Goal: Task Accomplishment & Management: Complete application form

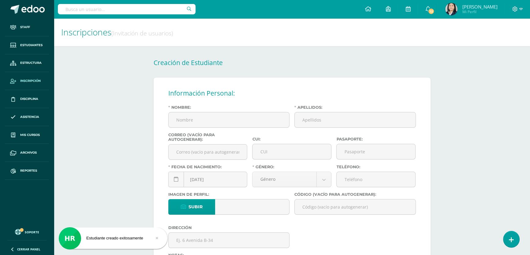
click at [107, 9] on input "text" at bounding box center [127, 9] width 138 height 10
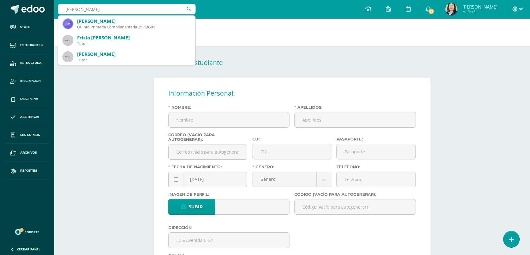
type input "urbina rodriguez mariandre"
drag, startPoint x: 120, startPoint y: 9, endPoint x: 64, endPoint y: 9, distance: 56.3
click at [64, 9] on input "urbina rodriguez mariandre" at bounding box center [127, 9] width 138 height 10
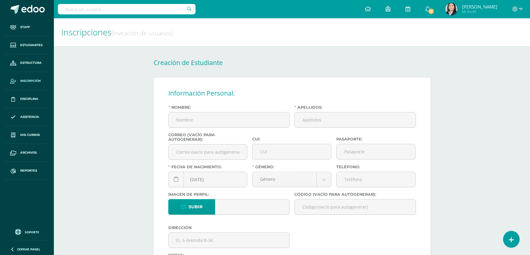
select select "female"
select select "10"
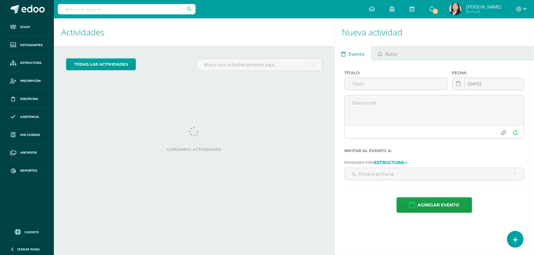
click at [143, 8] on input "text" at bounding box center [127, 9] width 138 height 10
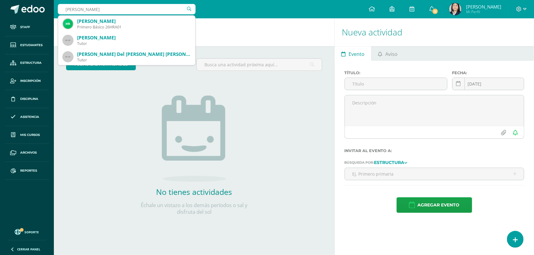
type input "ruano aguilar helen"
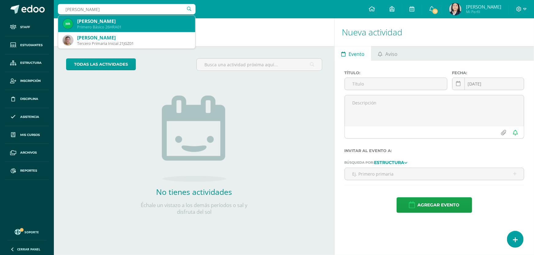
click at [114, 22] on div "Helen Juliette Ruano Aguilar" at bounding box center [133, 21] width 113 height 6
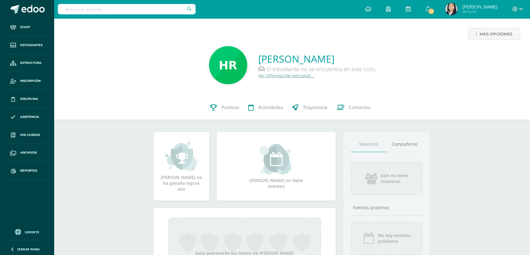
click at [277, 76] on link "Ver información personal..." at bounding box center [286, 76] width 56 height 6
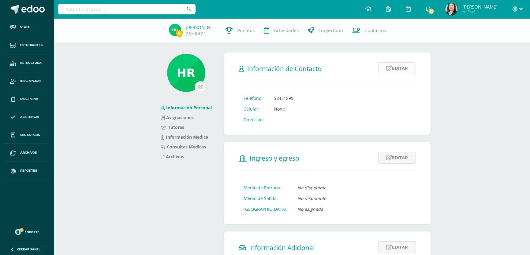
click at [396, 71] on link "Editar" at bounding box center [397, 68] width 38 height 12
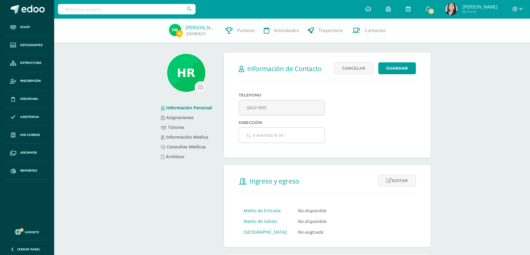
click at [261, 140] on input "text" at bounding box center [281, 135] width 85 height 15
type input "Lote 22 "A" Sección "A" Colonia Las Ilusiones zona 18"
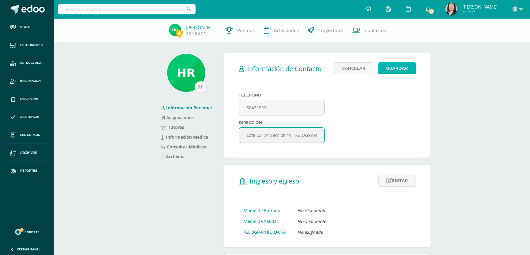
click at [396, 69] on button "Guardar" at bounding box center [397, 68] width 38 height 12
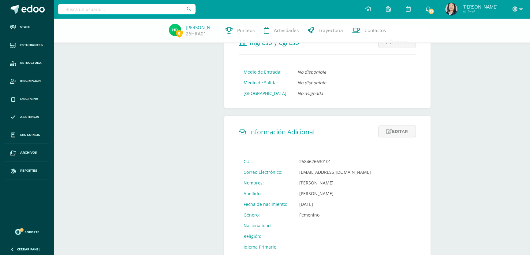
scroll to position [167, 0]
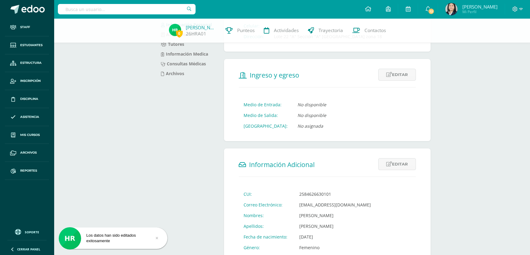
scroll to position [139, 0]
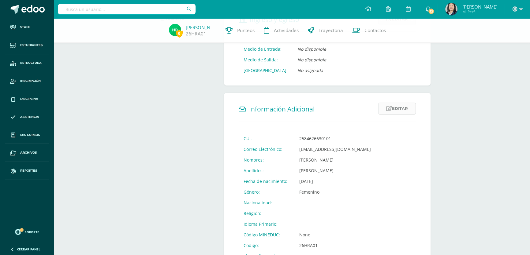
click at [395, 109] on link "Editar" at bounding box center [397, 109] width 38 height 12
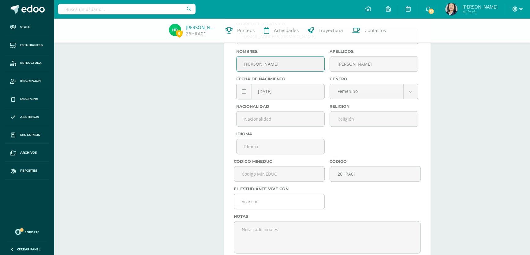
scroll to position [306, 0]
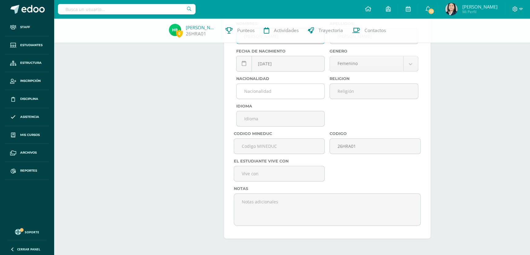
click at [273, 95] on input "text" at bounding box center [281, 91] width 88 height 15
type input "Guatemalteca"
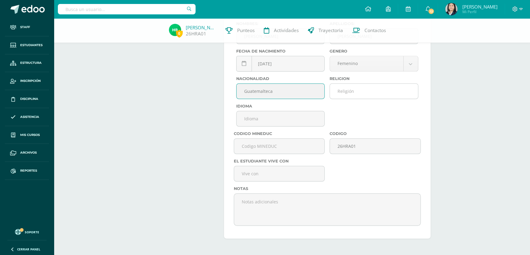
click at [342, 95] on input "text" at bounding box center [374, 91] width 88 height 15
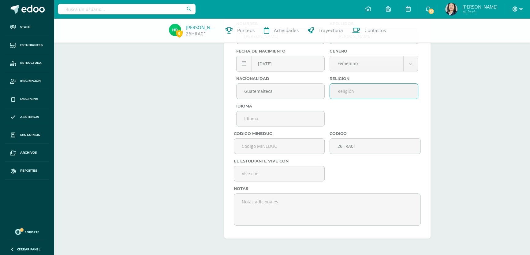
type input "[DEMOGRAPHIC_DATA]"
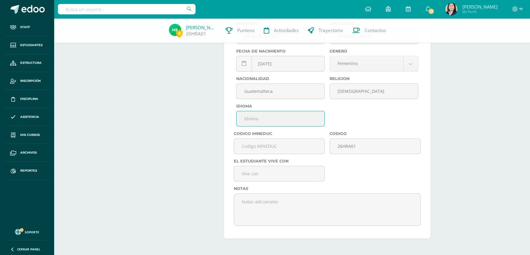
click at [252, 124] on input "text" at bounding box center [281, 118] width 88 height 15
type input "Español"
click at [285, 177] on input "text" at bounding box center [279, 173] width 90 height 15
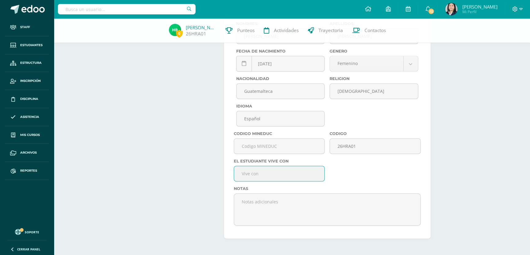
type input "Ambos padres"
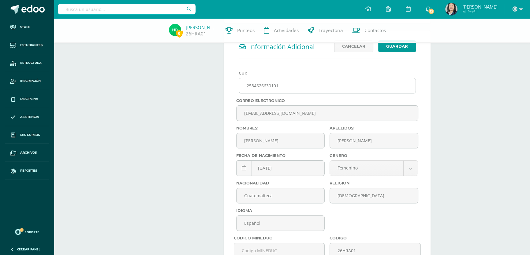
scroll to position [118, 0]
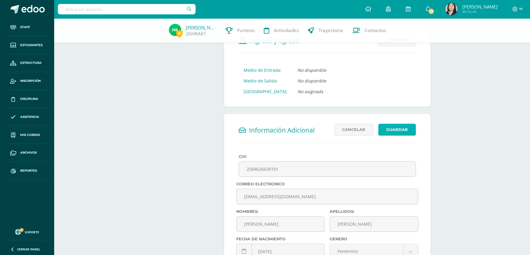
click at [394, 128] on button "Guardar" at bounding box center [397, 130] width 38 height 12
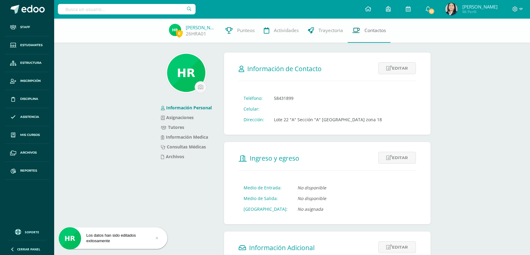
click at [372, 31] on span "Contactos" at bounding box center [374, 30] width 21 height 6
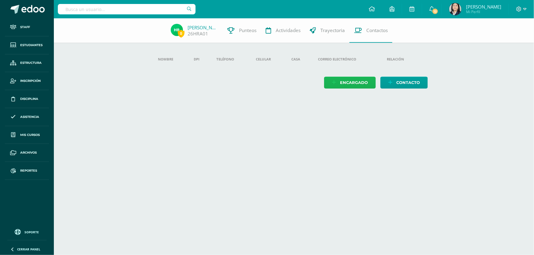
click at [349, 83] on span "Encargado" at bounding box center [354, 82] width 28 height 11
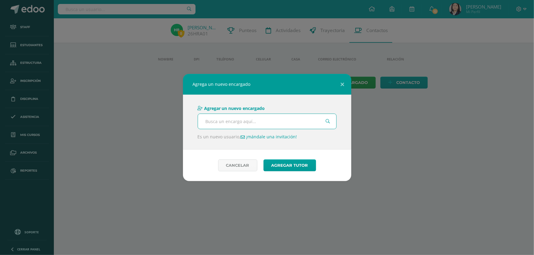
click at [230, 121] on input "text" at bounding box center [267, 121] width 138 height 15
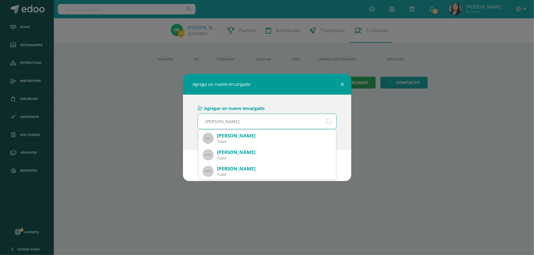
type input "marleny aguilar"
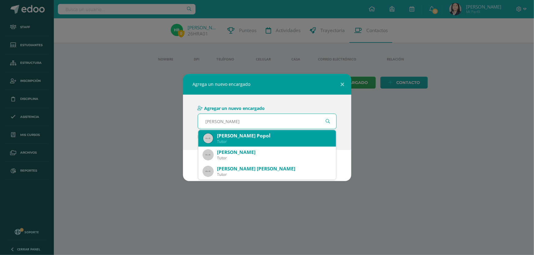
click at [254, 141] on div "Tutor" at bounding box center [274, 141] width 114 height 5
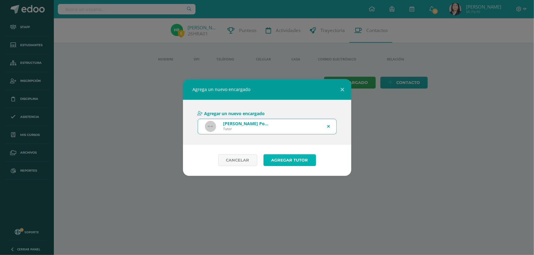
click at [286, 161] on button "Agregar tutor" at bounding box center [289, 161] width 53 height 12
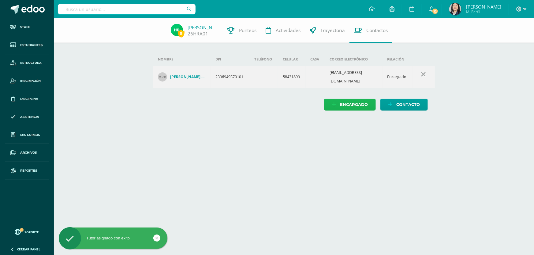
click at [344, 103] on span "Encargado" at bounding box center [354, 104] width 28 height 11
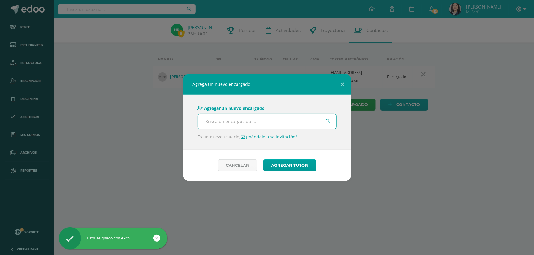
click at [270, 123] on input "text" at bounding box center [267, 121] width 138 height 15
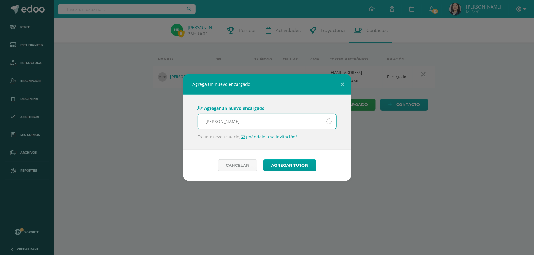
type input "erick guillermo ruano"
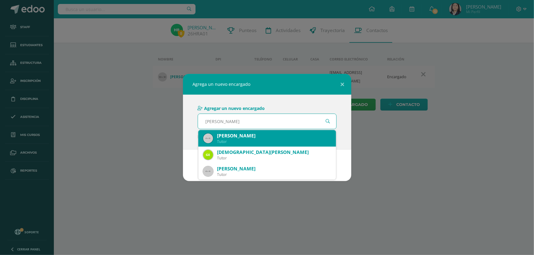
click at [270, 134] on div "Erick Guillermo Ruano Gatica" at bounding box center [274, 136] width 114 height 6
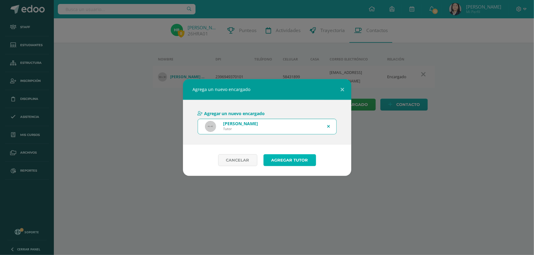
click at [285, 161] on button "Agregar tutor" at bounding box center [289, 161] width 53 height 12
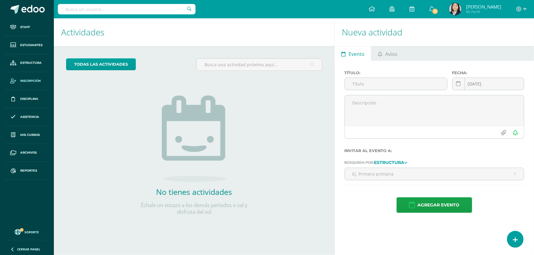
click at [26, 79] on span "Inscripción" at bounding box center [30, 81] width 21 height 5
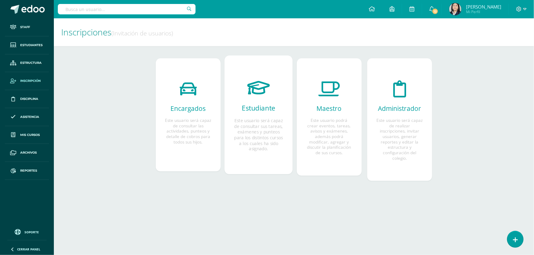
click at [265, 107] on h2 "Estudiante" at bounding box center [258, 108] width 49 height 9
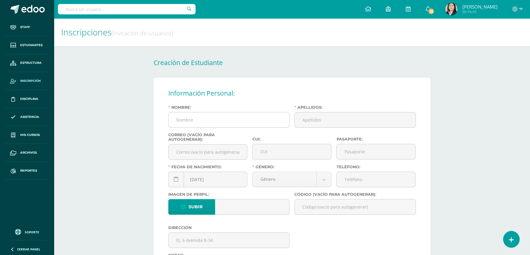
click at [209, 125] on input "Nombre:" at bounding box center [229, 120] width 121 height 15
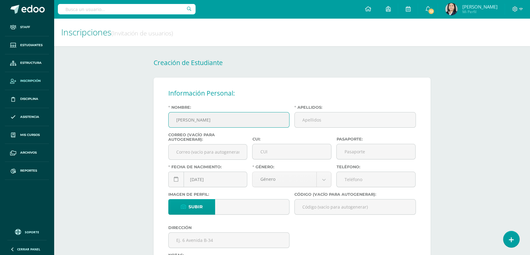
type input "[PERSON_NAME]"
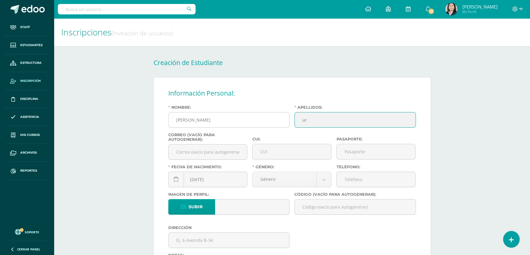
type input "u"
type input "[PERSON_NAME]"
click at [263, 153] on input "CUI:" at bounding box center [291, 151] width 79 height 15
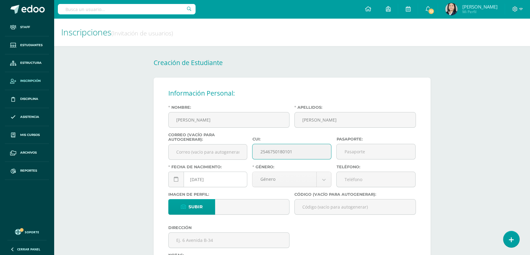
type input "2546750180101"
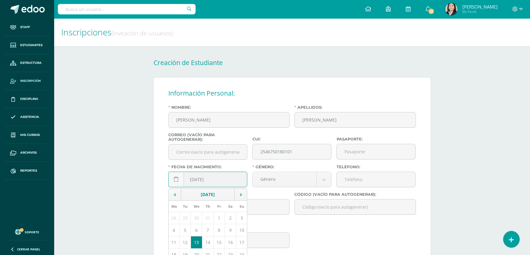
drag, startPoint x: 199, startPoint y: 182, endPoint x: 196, endPoint y: 183, distance: 3.4
click at [196, 183] on input "2025-08-13" at bounding box center [208, 179] width 79 height 15
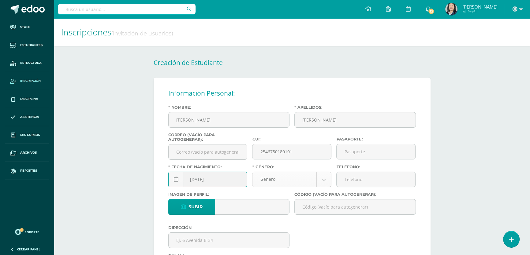
type input "2012-10-19"
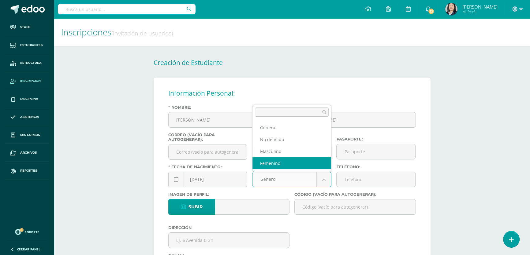
select select "female"
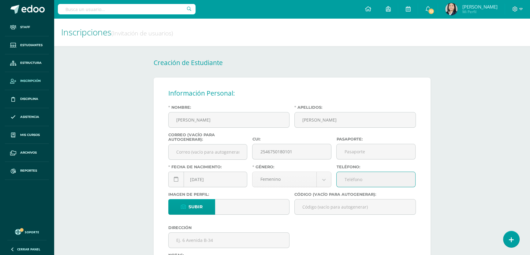
click at [366, 183] on input "Teléfono:" at bounding box center [376, 179] width 79 height 15
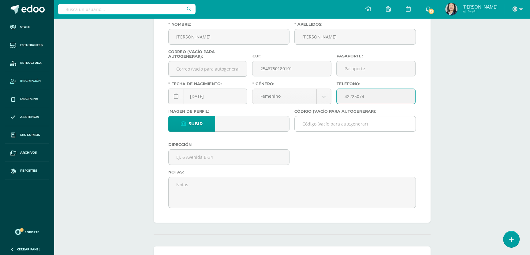
type input "42225074"
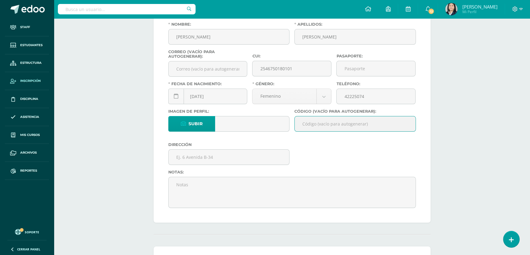
click at [308, 128] on input "Código (vacío para autogenerar):" at bounding box center [355, 124] width 121 height 15
paste input "26MUR01"
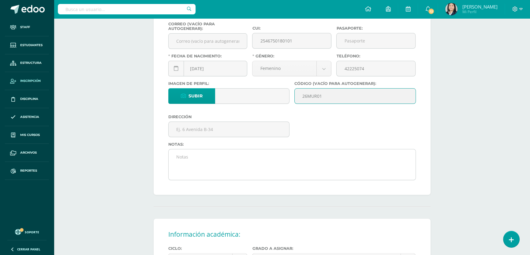
scroll to position [139, 0]
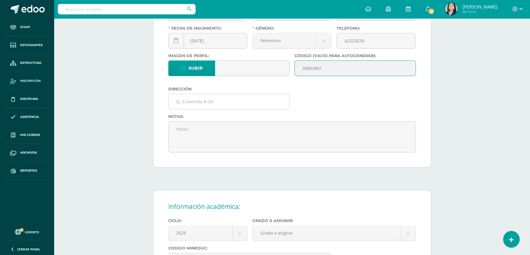
type input "26MUR01"
click at [205, 104] on input "text" at bounding box center [229, 101] width 121 height 15
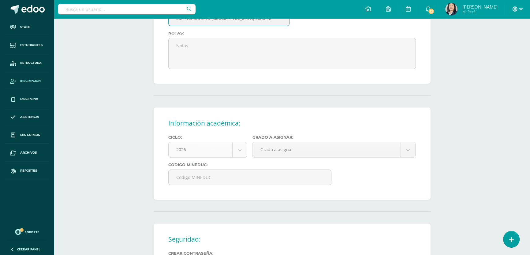
scroll to position [250, 0]
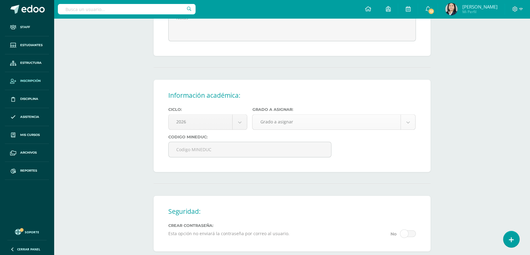
type input "3a. Avenida 2-99 Ciudad Real 1 Villa Nueva zona 12"
click at [278, 130] on body "Staff Estudiantes Estructura Inscripción Disciplina Asistencia Mis cursos Archi…" at bounding box center [265, 47] width 530 height 595
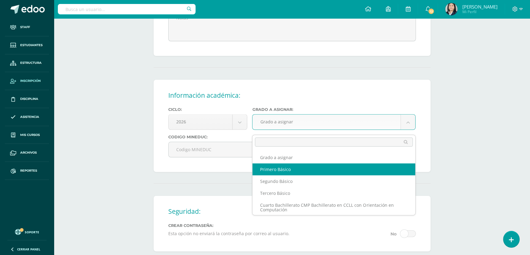
select select "10"
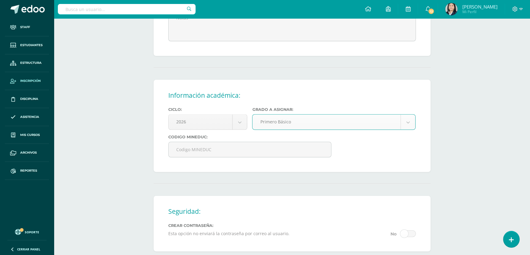
click at [258, 181] on form "Información Personal: Nombre: Mariandre Estefania Apellidos: Urbina Rodríguez C…" at bounding box center [292, 79] width 277 height 505
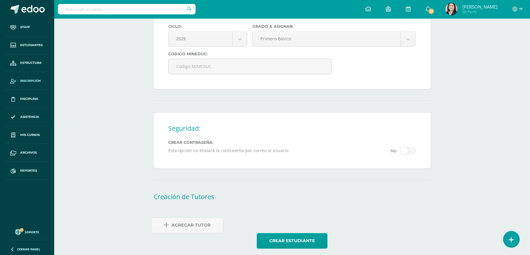
scroll to position [343, 0]
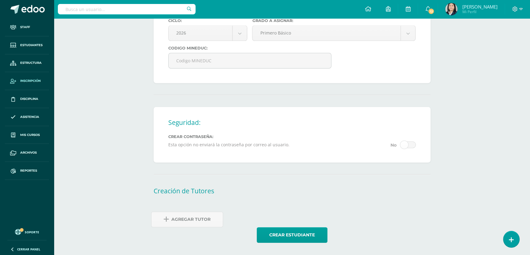
click at [181, 220] on span "Agregar Tutor" at bounding box center [190, 219] width 39 height 15
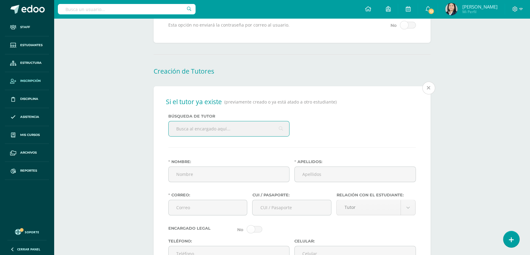
scroll to position [464, 0]
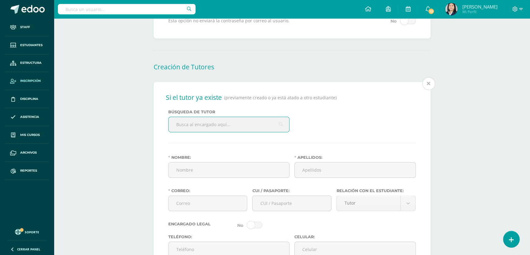
click at [201, 129] on input "text" at bounding box center [229, 124] width 121 height 15
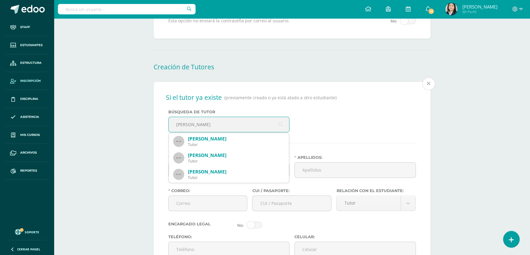
scroll to position [20, 0]
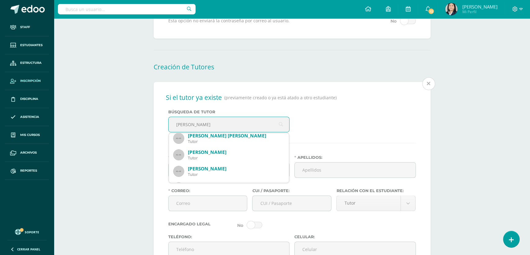
type input "maria carolina rodriguez"
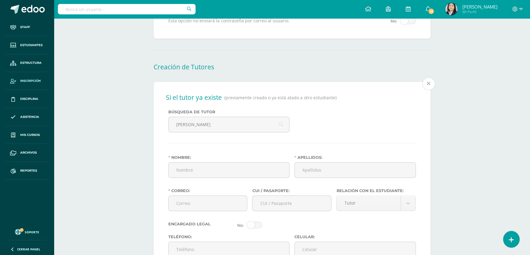
click at [303, 129] on div "Búsqueda de tutor maria carolina rodriguez maria carolina rodriguez" at bounding box center [292, 124] width 252 height 28
drag, startPoint x: 226, startPoint y: 131, endPoint x: 168, endPoint y: 134, distance: 57.6
click at [169, 132] on input "maria carolina rodriguez" at bounding box center [229, 124] width 121 height 15
click at [198, 173] on input "Nombre:" at bounding box center [229, 170] width 121 height 15
type input "María Carolina"
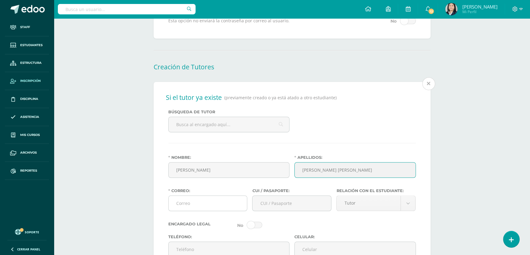
type input "Rodríguez Donis de Urbina"
click at [197, 209] on input "Correo:" at bounding box center [208, 203] width 79 height 15
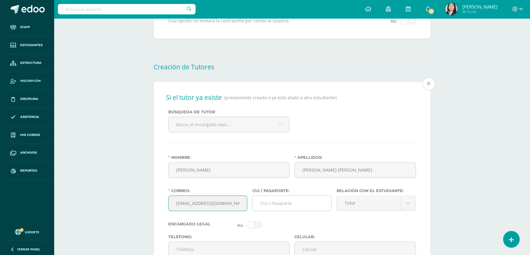
type input "81carolinarodriguez@gmail.com"
click at [279, 211] on input "CUI / Pasaporte:" at bounding box center [291, 203] width 79 height 15
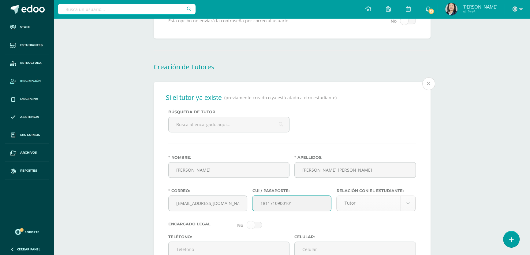
type input "1811710900101"
click at [407, 208] on body "Staff Estudiantes Estructura Inscripción Disciplina Asistencia Mis cursos Archi…" at bounding box center [265, 53] width 530 height 1035
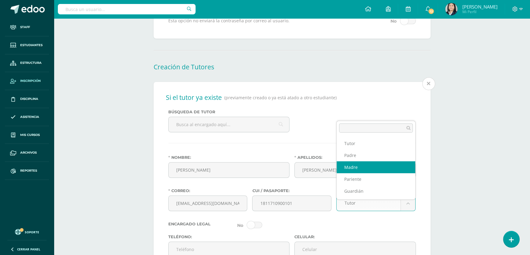
select select "Madre"
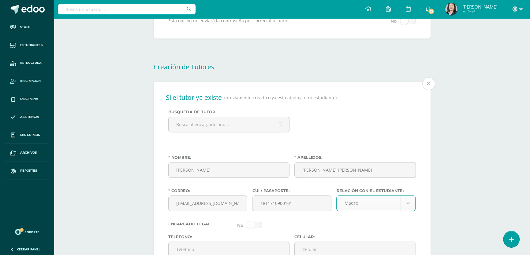
click at [314, 229] on div "Encargado Legal" at bounding box center [292, 225] width 252 height 7
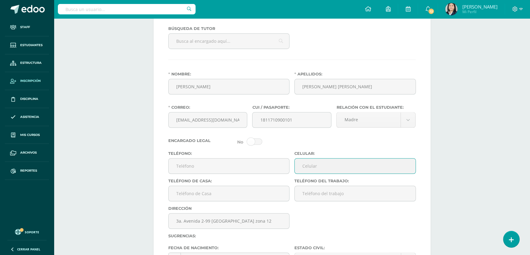
click at [316, 171] on input "Celular:" at bounding box center [355, 166] width 121 height 15
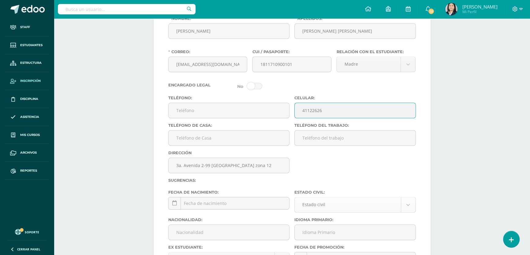
type input "41122626"
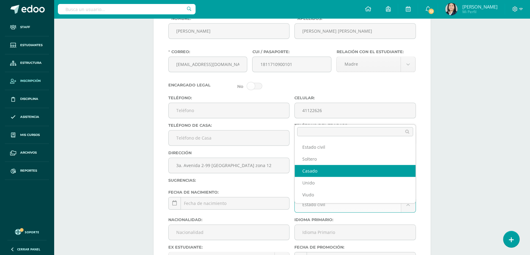
select select "married"
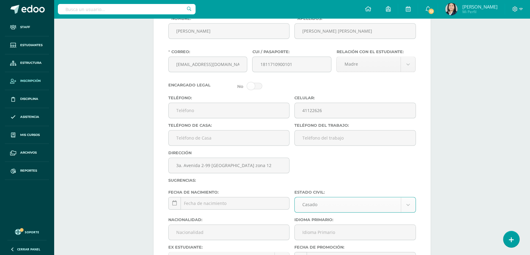
click at [287, 185] on div "Sugrencias:" at bounding box center [292, 181] width 252 height 7
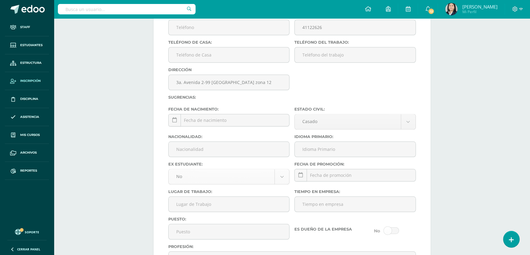
scroll to position [742, 0]
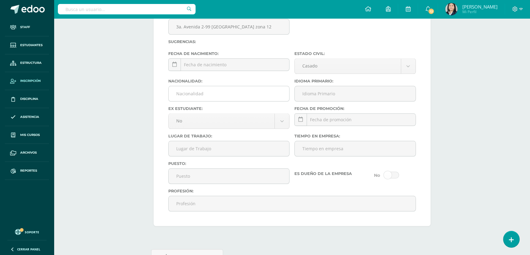
click at [206, 100] on input "Nacionalidad:" at bounding box center [229, 93] width 121 height 15
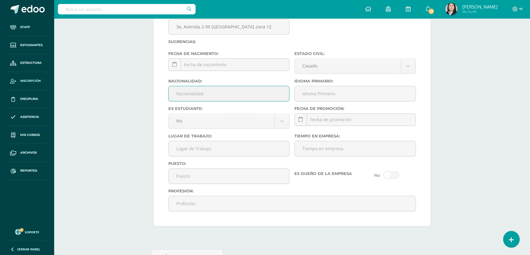
type input "Guatemalteca"
click at [324, 101] on input "Idioma Primario:" at bounding box center [355, 93] width 121 height 15
type input "Español"
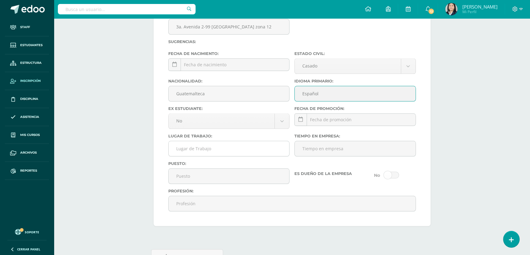
click at [200, 156] on input "Lugar de Trabajo:" at bounding box center [229, 148] width 121 height 15
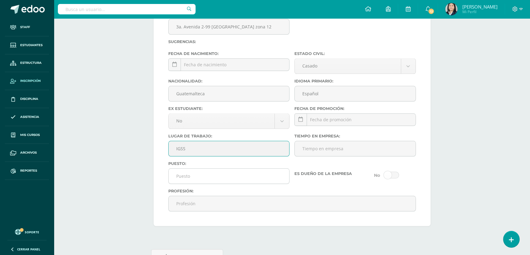
type input "IGSS"
click at [201, 184] on input "Puesto:" at bounding box center [229, 176] width 121 height 15
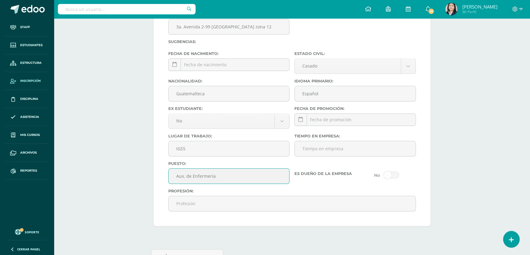
type input "Aux. de Enfermería"
click at [304, 189] on div "Puesto: Aux. de Enfermería Es dueño de la empresa" at bounding box center [292, 176] width 252 height 28
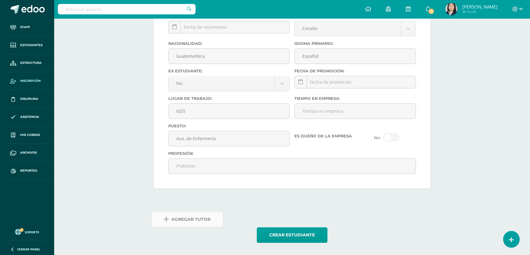
click at [194, 220] on span "Agregar Tutor" at bounding box center [190, 219] width 39 height 15
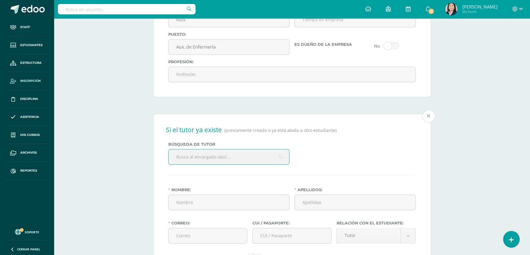
scroll to position [909, 0]
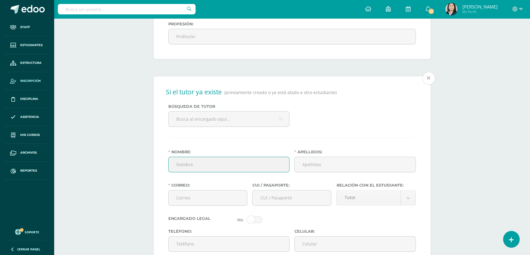
click at [207, 172] on input "Nombre:" at bounding box center [229, 164] width 121 height 15
type input "Manuel Enrique"
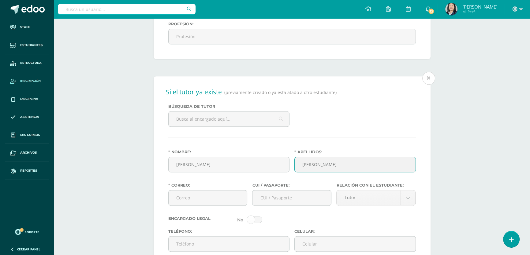
drag, startPoint x: 319, startPoint y: 177, endPoint x: 316, endPoint y: 176, distance: 3.1
click at [316, 172] on input "Urbina montenegro" at bounding box center [355, 164] width 121 height 15
type input "Urbina Montenegro"
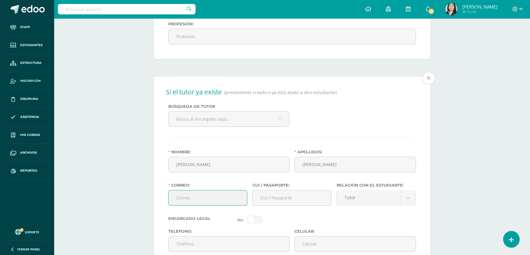
click at [205, 206] on input "Correo:" at bounding box center [208, 198] width 79 height 15
type input "enrique.urbina@gmail.com"
click at [280, 206] on input "CUI / Pasaporte:" at bounding box center [291, 198] width 79 height 15
type input "2271502440101"
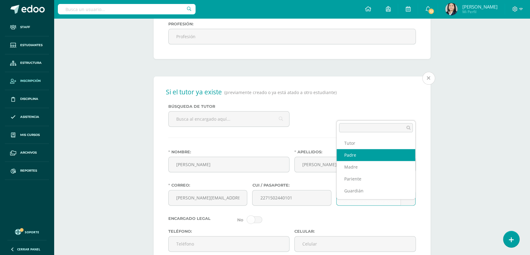
select select "Padre"
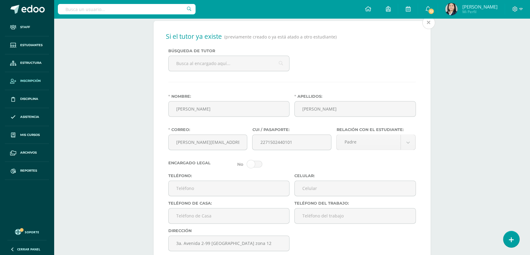
scroll to position [1048, 0]
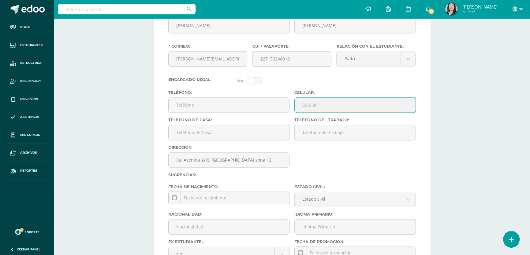
click at [321, 113] on input "Celular:" at bounding box center [355, 105] width 121 height 15
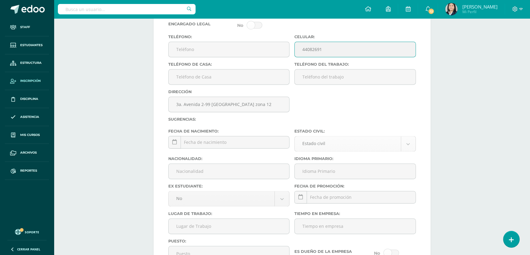
type input "44082691"
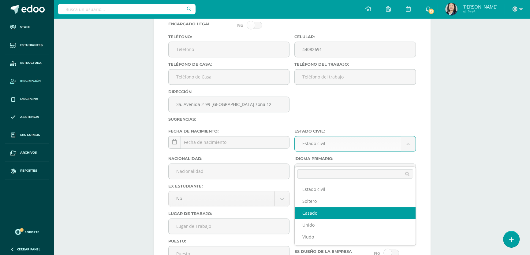
select select "married"
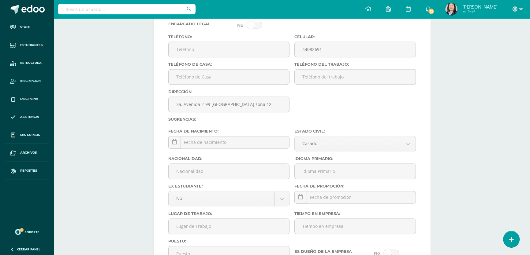
click at [333, 122] on label "Sugrencias:" at bounding box center [292, 119] width 252 height 5
click at [208, 179] on input "Nacionalidad:" at bounding box center [229, 171] width 121 height 15
type input "Guatemalteca"
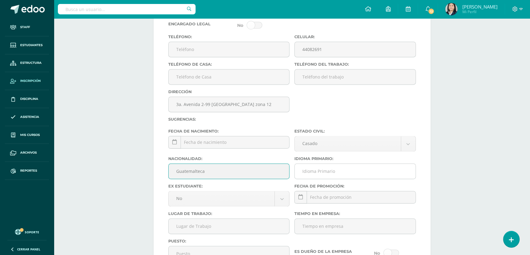
click at [322, 179] on input "Idioma Primario:" at bounding box center [355, 171] width 121 height 15
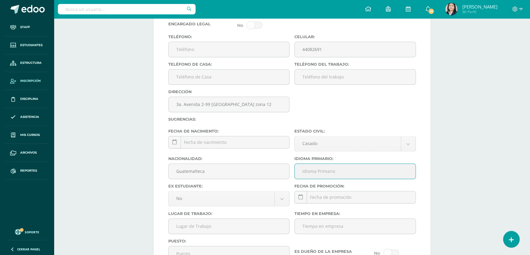
type input "Español"
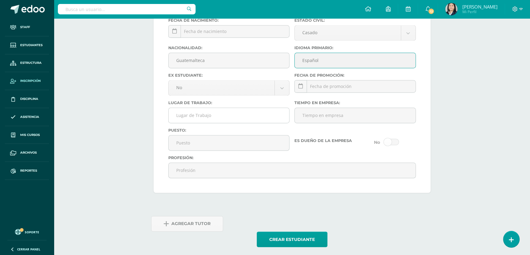
click at [188, 123] on input "Lugar de Trabajo:" at bounding box center [229, 115] width 121 height 15
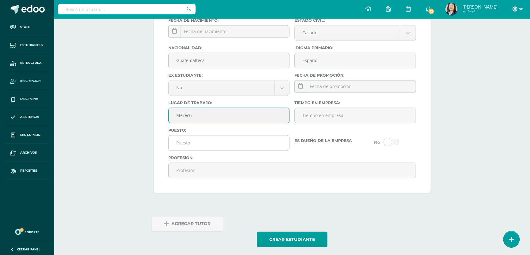
type input "Merecu"
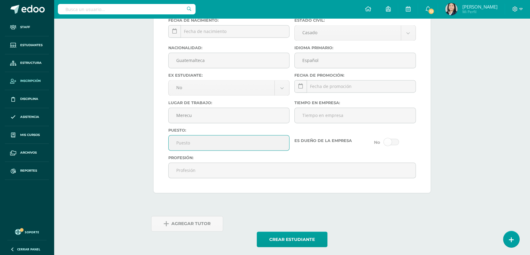
click at [171, 151] on input "Puesto:" at bounding box center [229, 143] width 121 height 15
type input "t"
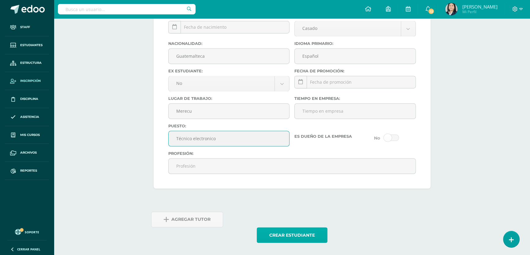
type input "Técnico electronico"
click at [292, 240] on button "Crear estudiante" at bounding box center [292, 236] width 71 height 16
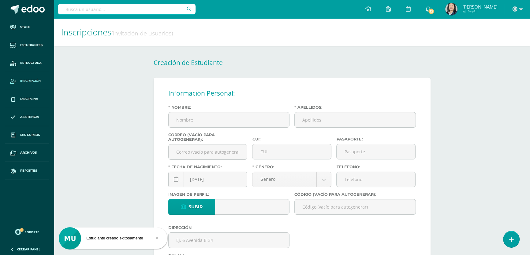
click at [116, 9] on input "text" at bounding box center [127, 9] width 138 height 10
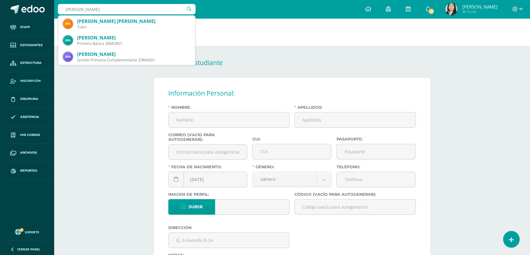
type input "urbina rodriguez"
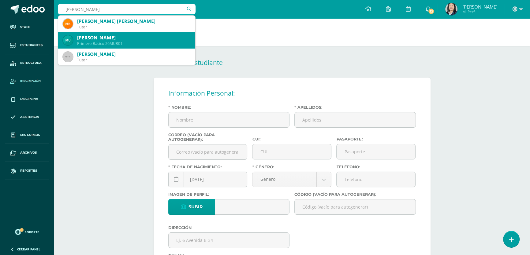
click at [107, 38] on div "Mariandre Estefania Urbina Rodríguez" at bounding box center [133, 38] width 113 height 6
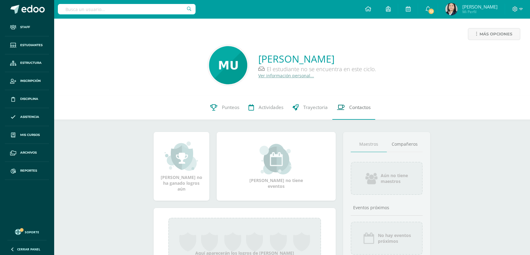
click at [362, 107] on span "Contactos" at bounding box center [359, 107] width 21 height 6
click at [265, 74] on link "Ver información personal..." at bounding box center [286, 76] width 56 height 6
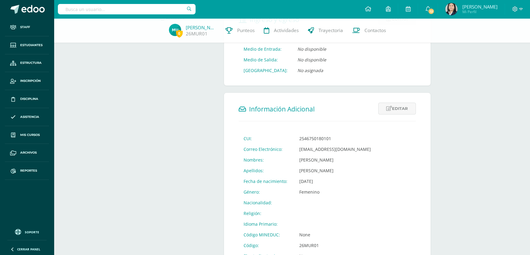
scroll to position [167, 0]
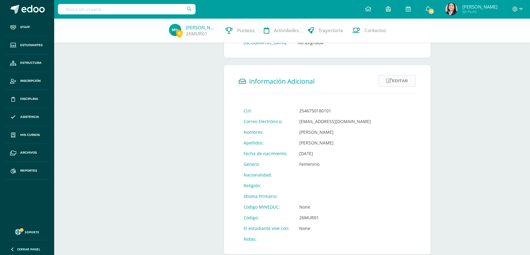
click at [386, 81] on icon at bounding box center [389, 80] width 6 height 5
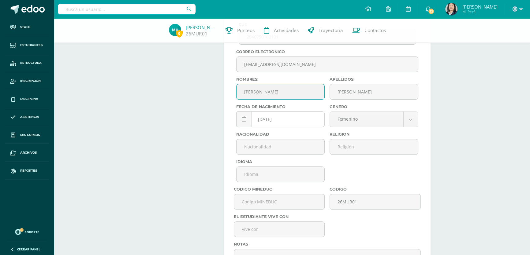
scroll to position [278, 0]
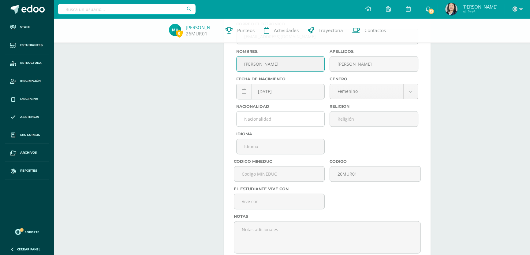
click at [263, 123] on input "text" at bounding box center [281, 119] width 88 height 15
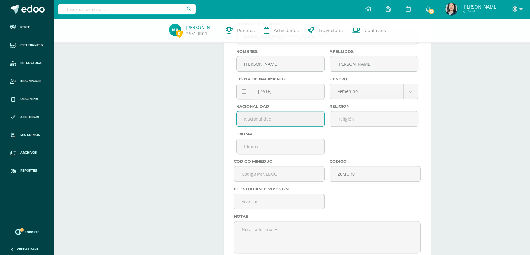
type input "Guatemalteco"
drag, startPoint x: 352, startPoint y: 122, endPoint x: 355, endPoint y: 125, distance: 4.1
click at [352, 122] on input "text" at bounding box center [374, 119] width 88 height 15
type input "Católica"
click at [299, 147] on input "text" at bounding box center [281, 146] width 88 height 15
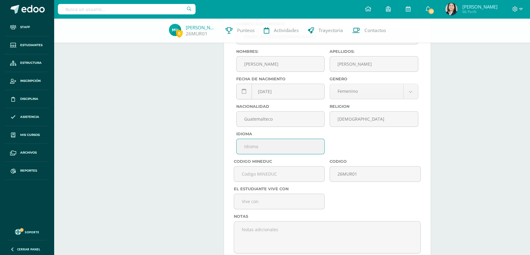
type input "Español"
click at [256, 205] on input "text" at bounding box center [279, 201] width 90 height 15
type input "Ambos padres"
click at [364, 206] on div "Codigo Mineduc Codigo 26MUR01 El estudiante vive con Ambos padres Notas" at bounding box center [327, 208] width 192 height 98
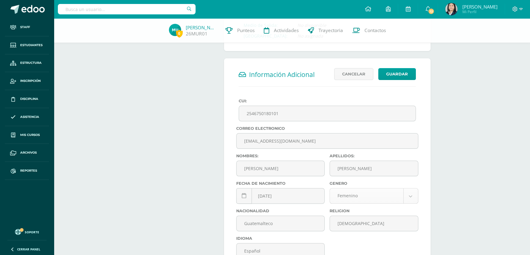
scroll to position [118, 0]
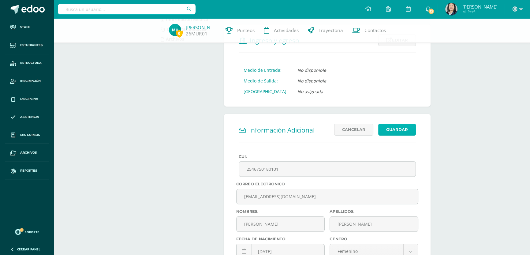
click at [393, 134] on button "Guardar" at bounding box center [397, 130] width 38 height 12
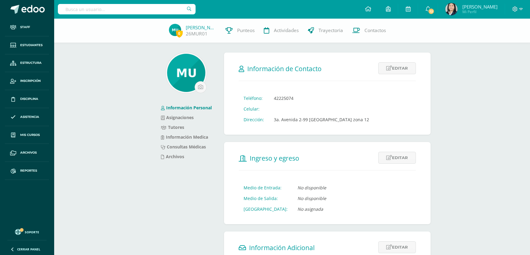
click at [134, 12] on input "text" at bounding box center [127, 9] width 138 height 10
type input "[PERSON_NAME]"
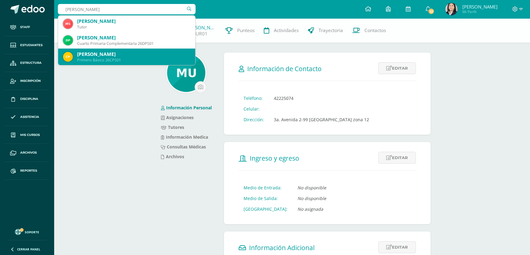
click at [99, 56] on div "[PERSON_NAME]" at bounding box center [133, 54] width 113 height 6
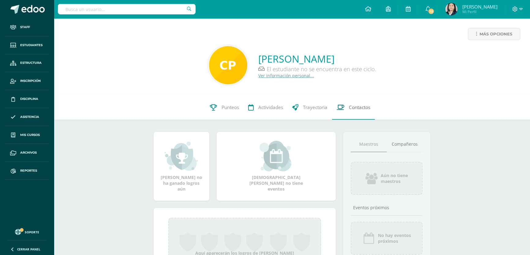
click at [359, 108] on span "Contactos" at bounding box center [359, 107] width 21 height 6
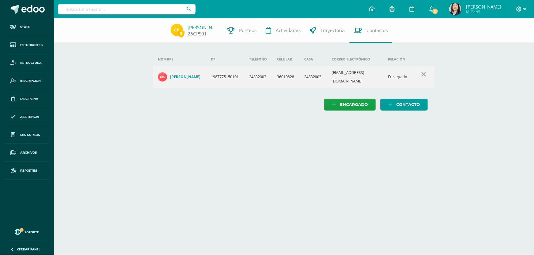
click at [201, 25] on link "[PERSON_NAME]" at bounding box center [203, 27] width 31 height 6
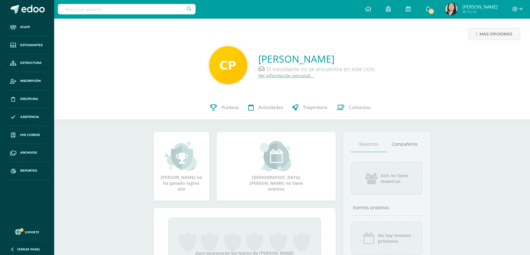
click at [279, 75] on link "Ver información personal..." at bounding box center [286, 76] width 56 height 6
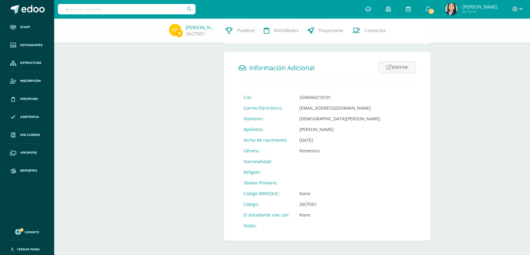
click at [129, 10] on input "text" at bounding box center [127, 9] width 138 height 10
click at [31, 80] on span "Inscripción" at bounding box center [30, 81] width 21 height 5
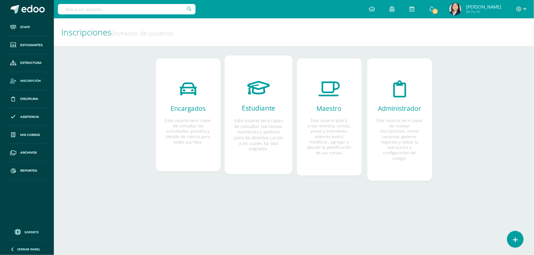
click at [252, 108] on h2 "Estudiante" at bounding box center [258, 108] width 49 height 9
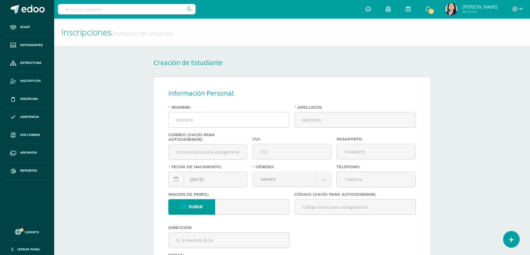
click at [220, 118] on input "Nombre:" at bounding box center [229, 120] width 121 height 15
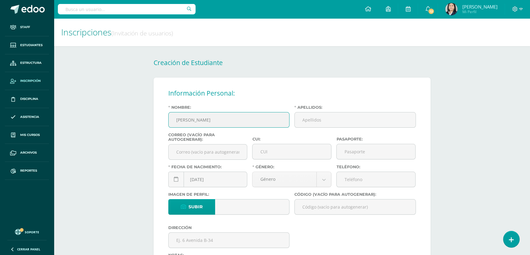
type input "[PERSON_NAME]"
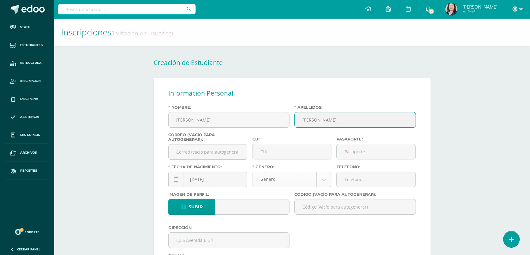
type input "[PERSON_NAME]"
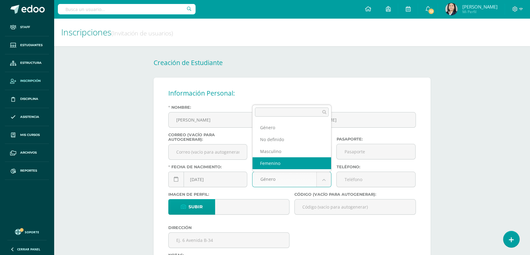
select select "[DEMOGRAPHIC_DATA]"
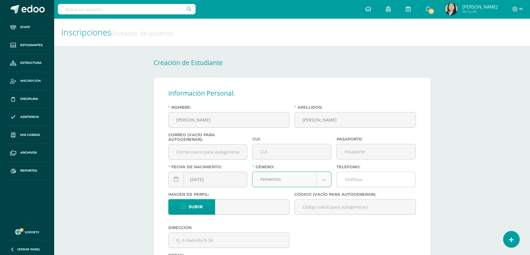
click at [359, 182] on input "Teléfono:" at bounding box center [376, 179] width 79 height 15
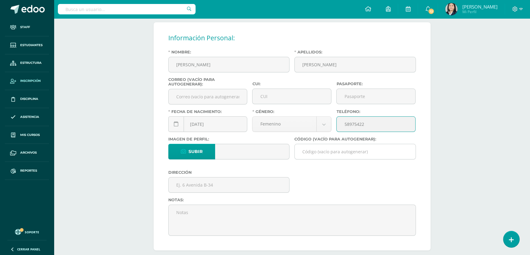
type input "58975422"
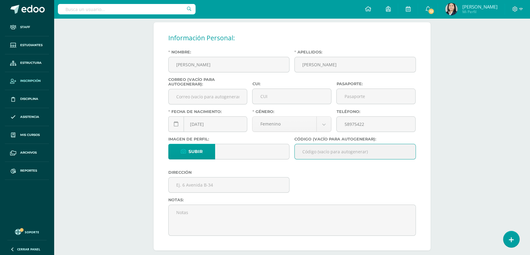
drag, startPoint x: 321, startPoint y: 149, endPoint x: 187, endPoint y: 252, distance: 169.0
click at [321, 149] on input "Código (vacío para autogenerar):" at bounding box center [355, 151] width 121 height 15
paste input "26YAI01"
type input "26YAI01"
click at [210, 189] on input "text" at bounding box center [229, 185] width 121 height 15
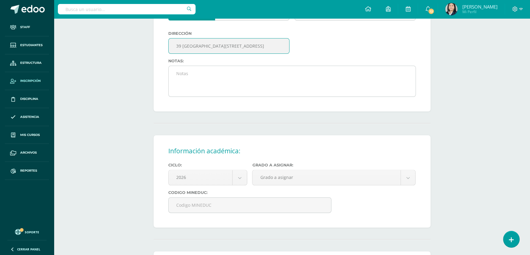
scroll to position [278, 0]
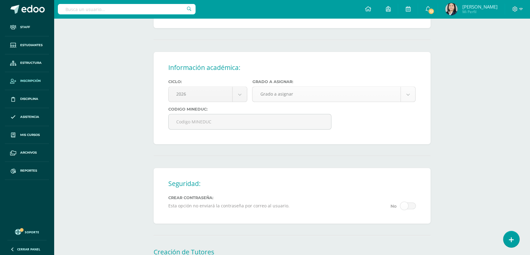
type input "39 [GEOGRAPHIC_DATA][STREET_ADDRESS]"
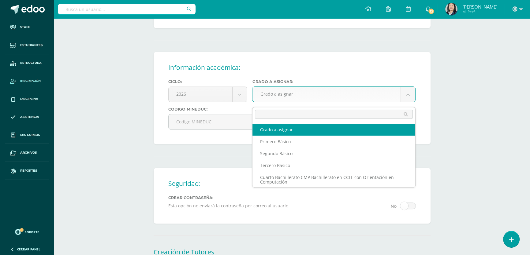
click at [275, 100] on body "Staff Estudiantes Estructura Inscripción Disciplina Asistencia Mis cursos Archi…" at bounding box center [265, 19] width 530 height 595
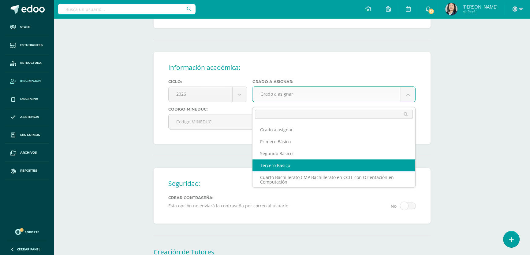
scroll to position [0, 0]
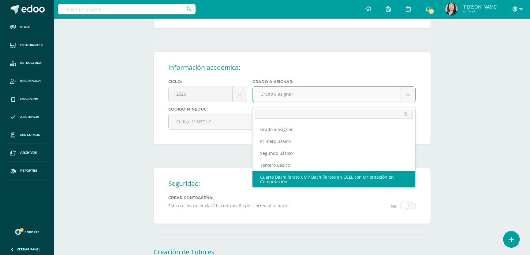
select select "13"
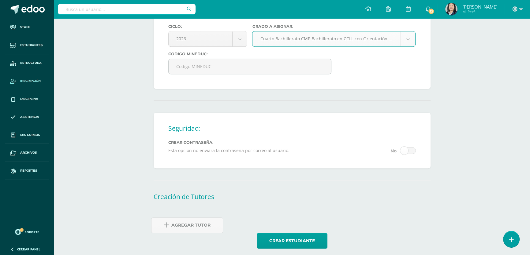
scroll to position [343, 0]
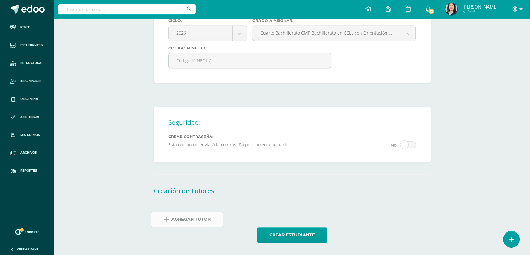
click at [189, 217] on span "Agregar Tutor" at bounding box center [190, 219] width 39 height 15
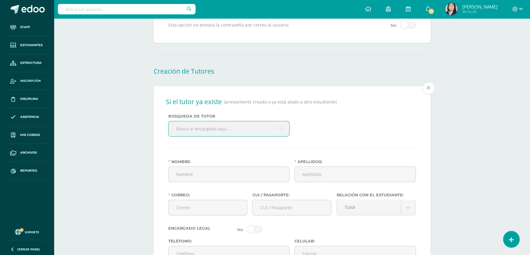
scroll to position [464, 0]
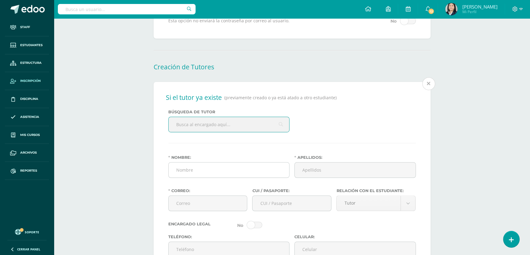
click at [199, 173] on input "Nombre:" at bounding box center [229, 170] width 121 height 15
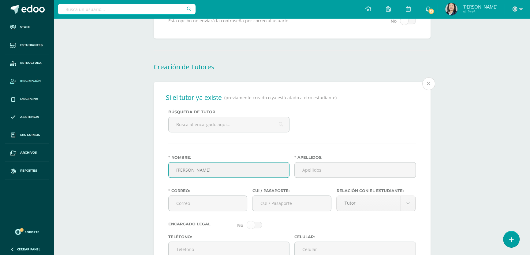
type input "Maria"
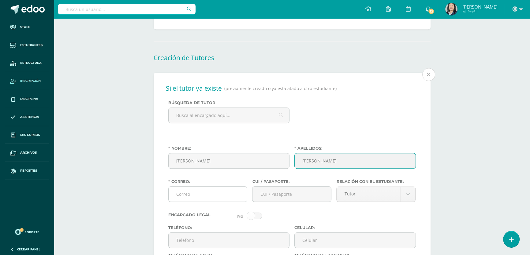
scroll to position [556, 0]
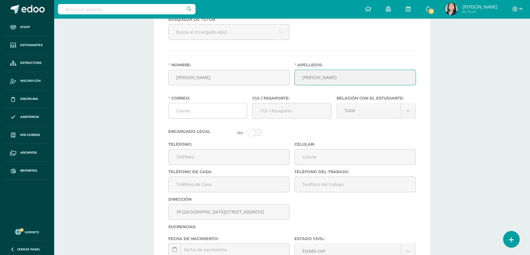
type input "Ixcoy Torres"
click at [174, 118] on input "Correo:" at bounding box center [208, 110] width 79 height 15
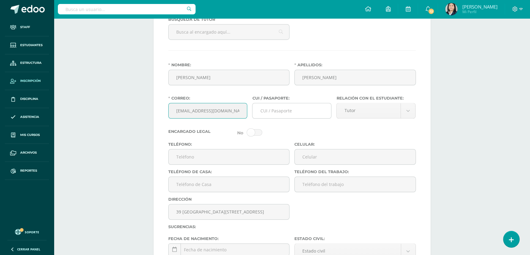
type input "marytorres31092@gmail.com"
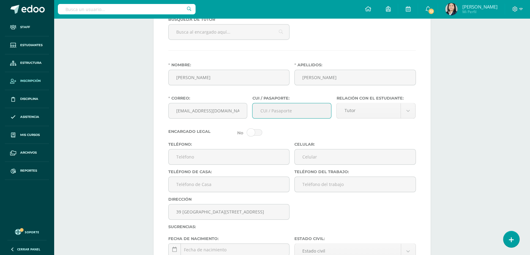
click at [271, 117] on input "CUI / Pasaporte:" at bounding box center [291, 110] width 79 height 15
type input "1851583230805"
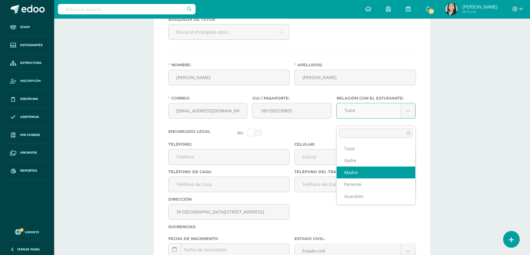
select select "Madre"
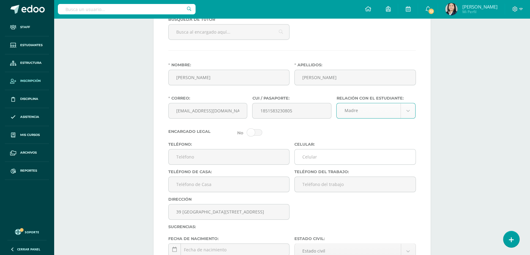
click at [332, 163] on input "Celular:" at bounding box center [355, 157] width 121 height 15
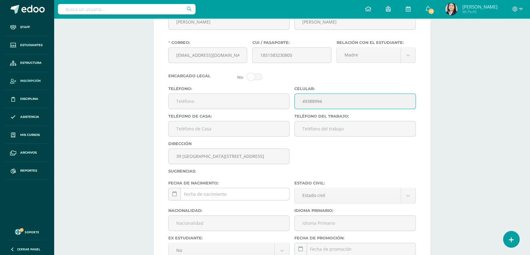
scroll to position [639, 0]
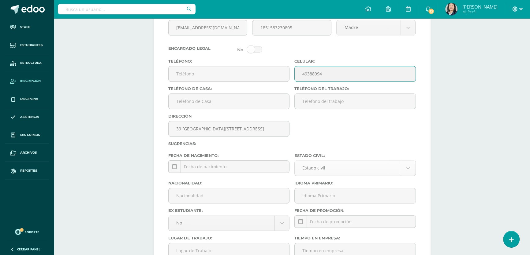
type input "49388994"
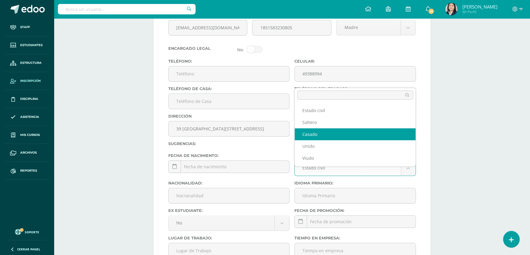
select select "married"
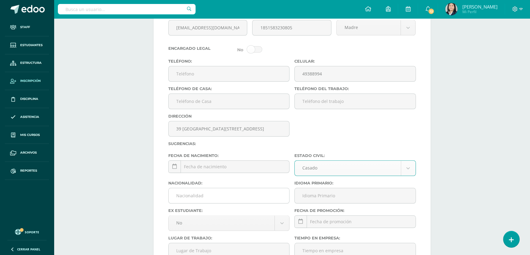
click at [207, 203] on input "Nacionalidad:" at bounding box center [229, 195] width 121 height 15
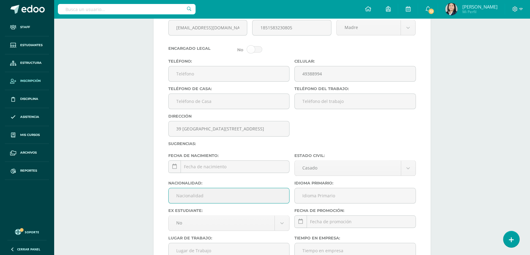
type input "Guatemalteca"
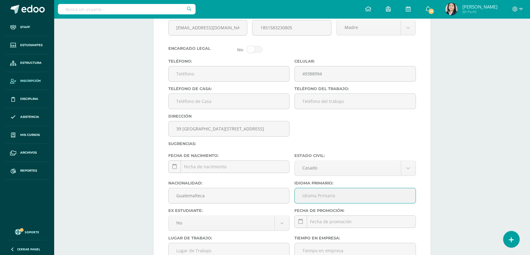
click at [312, 202] on input "Idioma Primario:" at bounding box center [355, 195] width 121 height 15
type input "Español"
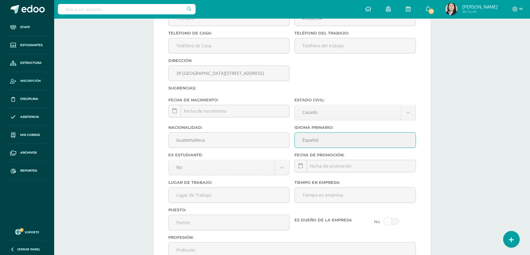
scroll to position [751, 0]
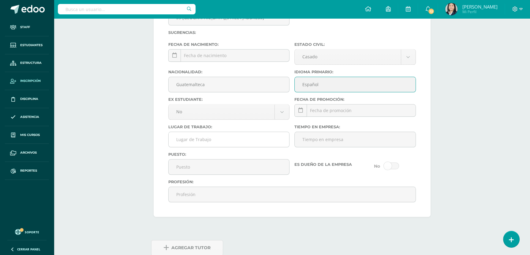
click at [217, 147] on input "Lugar de Trabajo:" at bounding box center [229, 139] width 121 height 15
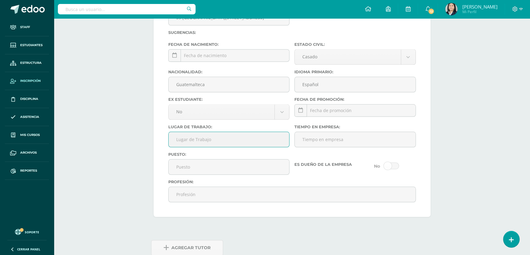
type input "Ama de Casa"
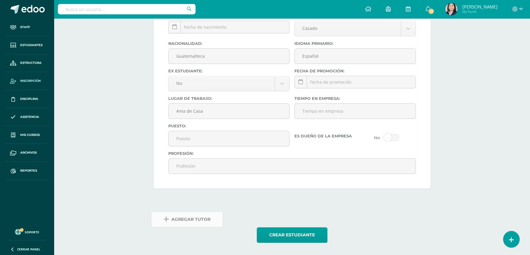
click at [181, 225] on span "Agregar Tutor" at bounding box center [190, 219] width 39 height 15
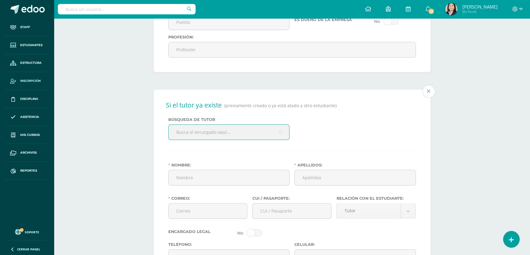
scroll to position [909, 0]
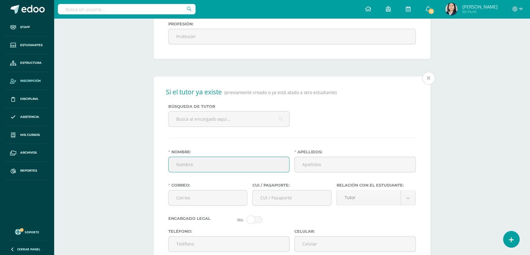
click at [187, 172] on input "Nombre:" at bounding box center [229, 164] width 121 height 15
type input "Victor de la Cruz"
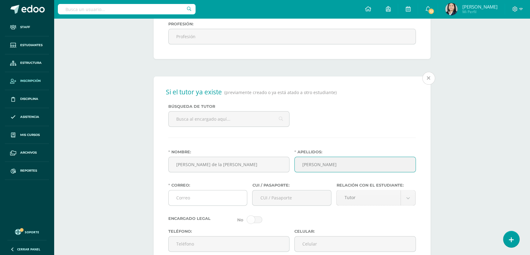
type input "Ajxup Diaz"
click at [189, 206] on input "Correo:" at bounding box center [208, 198] width 79 height 15
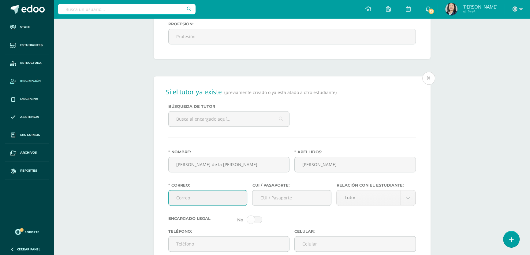
type input "i"
type input "victordlcruz73@gmail.com"
click at [274, 206] on input "CUI / Pasaporte:" at bounding box center [291, 198] width 79 height 15
type input "1851583310805"
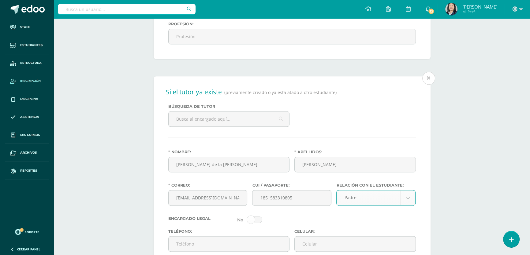
select select "Padre"
click at [306, 224] on div "Encargado Legal" at bounding box center [292, 220] width 252 height 7
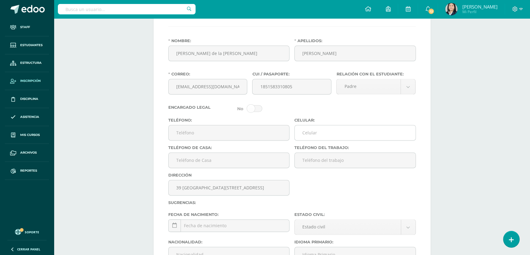
scroll to position [1076, 0]
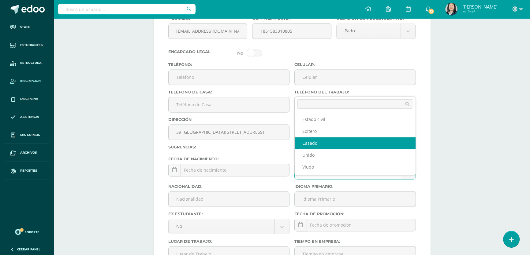
select select "married"
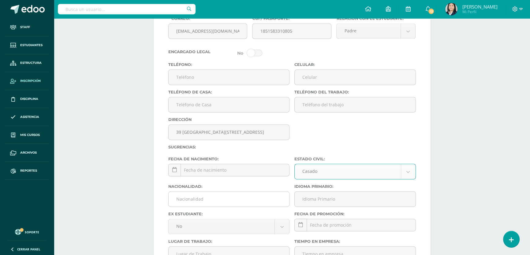
click at [220, 207] on input "Nacionalidad:" at bounding box center [229, 199] width 121 height 15
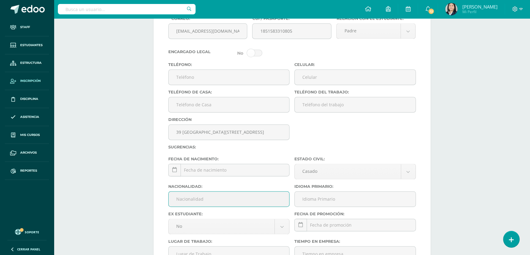
type input "Guatemalteco"
click at [332, 207] on input "Idioma Primario:" at bounding box center [355, 199] width 121 height 15
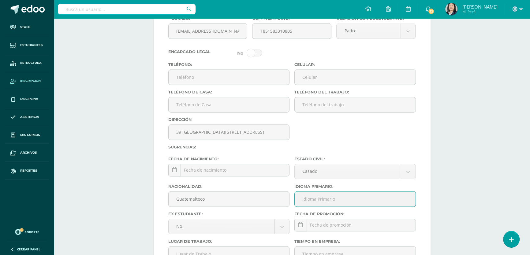
type input "Español"
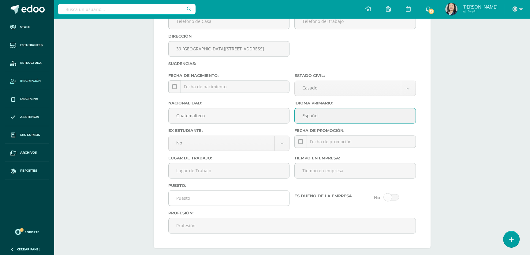
scroll to position [1187, 0]
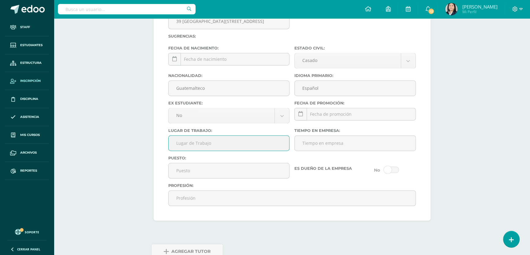
click at [219, 151] on input "Lugar de Trabajo:" at bounding box center [229, 143] width 121 height 15
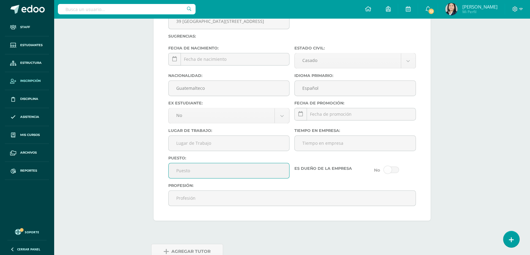
click at [181, 178] on input "Puesto:" at bounding box center [229, 170] width 121 height 15
type input "Comerciante"
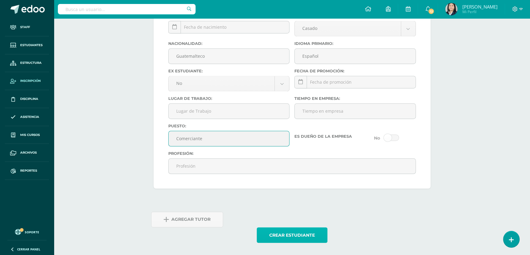
click at [283, 231] on button "Crear estudiante" at bounding box center [292, 236] width 71 height 16
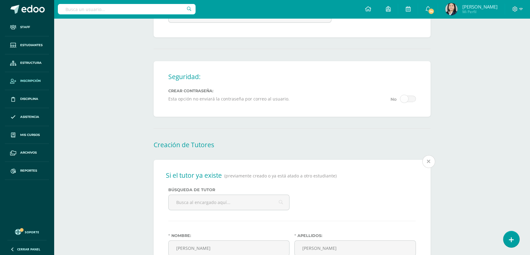
scroll to position [501, 0]
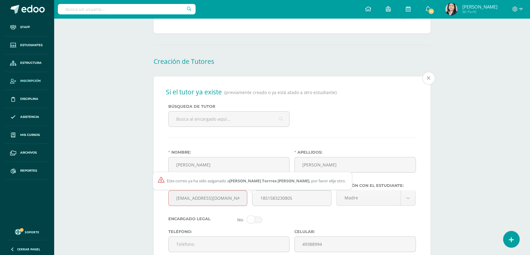
click at [209, 205] on input "marytorres31092@gmail.com" at bounding box center [208, 198] width 79 height 15
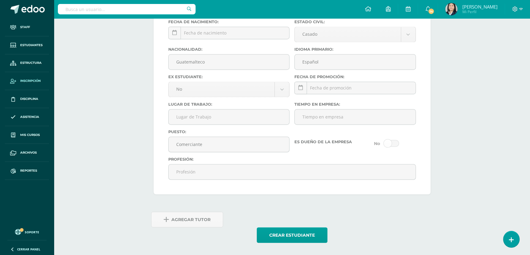
scroll to position [1255, 0]
type input "[EMAIL_ADDRESS][DOMAIN_NAME]"
click at [292, 233] on button "Crear estudiante" at bounding box center [292, 236] width 71 height 16
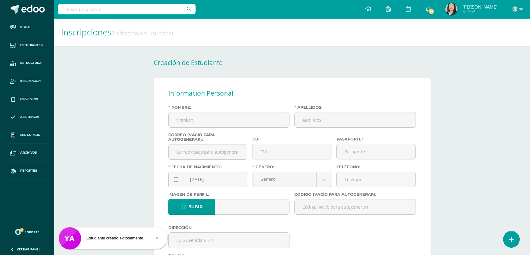
click at [96, 10] on input "text" at bounding box center [127, 9] width 138 height 10
type input "[PERSON_NAME]"
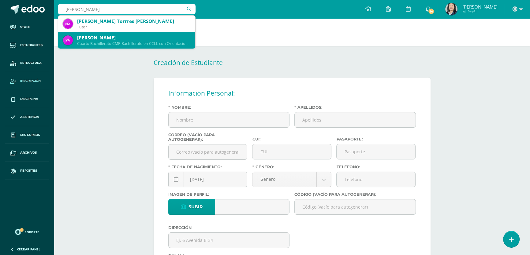
click at [101, 40] on div "[PERSON_NAME]" at bounding box center [133, 38] width 113 height 6
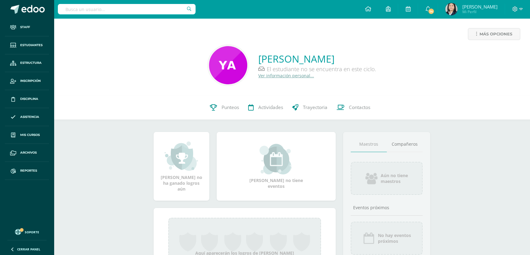
click at [356, 94] on div "Más opciones [PERSON_NAME] El estudiante no se encuentra en este ciclo. Ver inf…" at bounding box center [292, 56] width 476 height 77
click at [361, 109] on span "Contactos" at bounding box center [359, 107] width 21 height 6
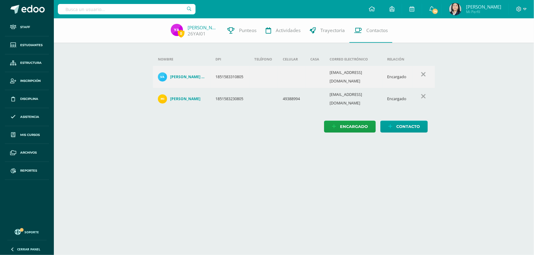
click at [190, 97] on h4 "[PERSON_NAME]" at bounding box center [185, 99] width 30 height 5
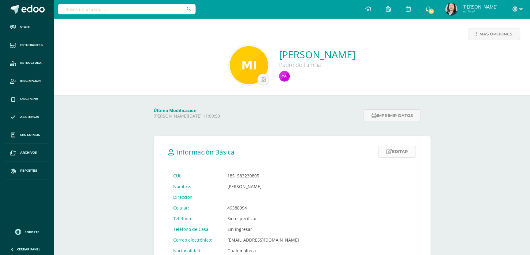
click at [396, 151] on link "Editar" at bounding box center [397, 152] width 38 height 12
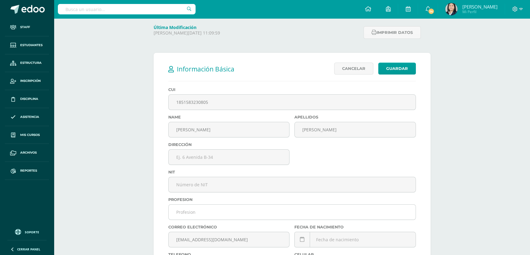
scroll to position [139, 0]
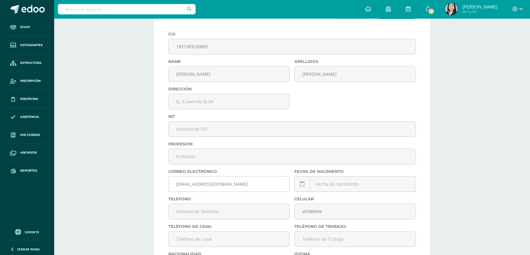
click at [212, 187] on input "[EMAIL_ADDRESS][DOMAIN_NAME]" at bounding box center [229, 184] width 121 height 15
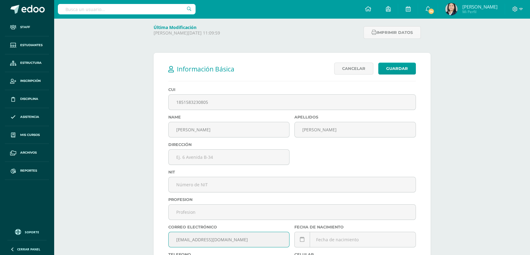
scroll to position [0, 0]
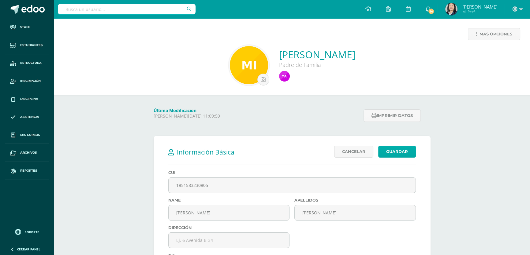
type input "[EMAIL_ADDRESS][DOMAIN_NAME]"
click at [398, 150] on link "Guardar" at bounding box center [397, 152] width 38 height 12
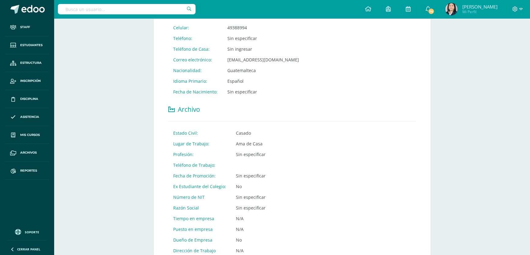
scroll to position [319, 0]
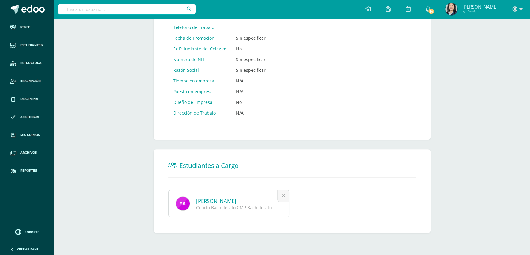
click at [234, 207] on div "Cuarto Bachillerato CMP Bachillerato en CCLL con Orientación en Computación" at bounding box center [237, 208] width 83 height 6
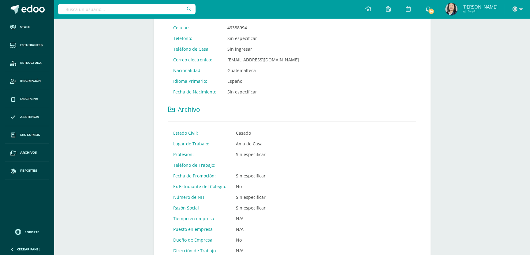
scroll to position [97, 0]
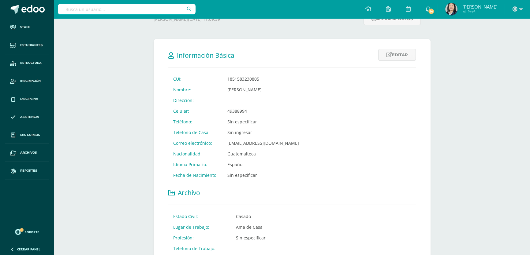
click at [283, 144] on td "[EMAIL_ADDRESS][DOMAIN_NAME]" at bounding box center [262, 143] width 81 height 11
drag, startPoint x: 284, startPoint y: 144, endPoint x: 222, endPoint y: 147, distance: 62.5
click at [223, 146] on td "[EMAIL_ADDRESS][DOMAIN_NAME]" at bounding box center [262, 143] width 81 height 11
copy td "[EMAIL_ADDRESS][DOMAIN_NAME]"
click at [233, 101] on td at bounding box center [262, 100] width 81 height 11
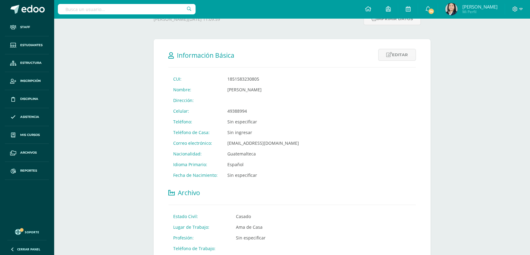
drag, startPoint x: 393, startPoint y: 57, endPoint x: 374, endPoint y: 62, distance: 20.0
click at [394, 57] on link "Editar" at bounding box center [397, 55] width 38 height 12
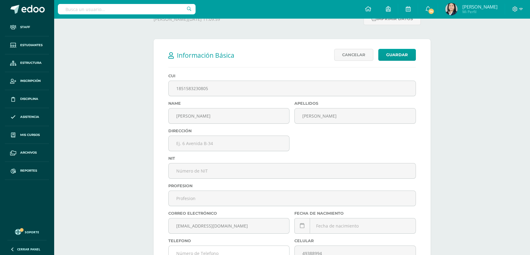
scroll to position [181, 0]
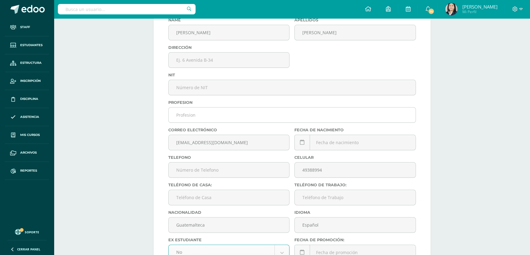
click at [199, 116] on input "text" at bounding box center [292, 115] width 247 height 15
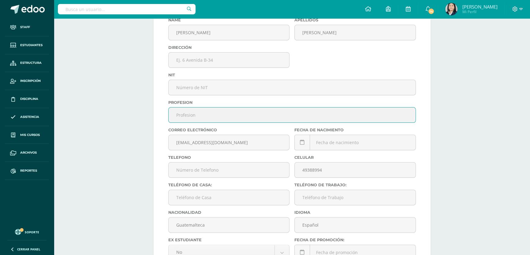
paste input "[EMAIL_ADDRESS][DOMAIN_NAME]"
click at [212, 117] on input "[EMAIL_ADDRESS][DOMAIN_NAME]" at bounding box center [292, 115] width 247 height 15
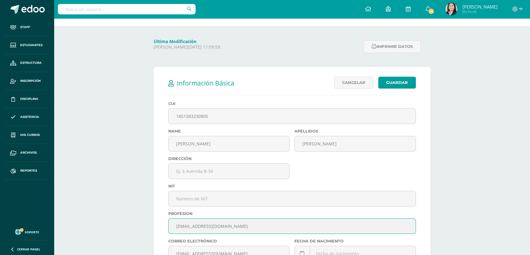
scroll to position [125, 0]
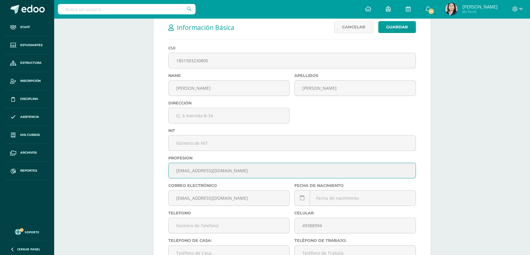
click at [244, 171] on input "[EMAIL_ADDRESS][DOMAIN_NAME]" at bounding box center [292, 170] width 247 height 15
type input "[EMAIL_ADDRESS][URL][DOMAIN_NAME]"
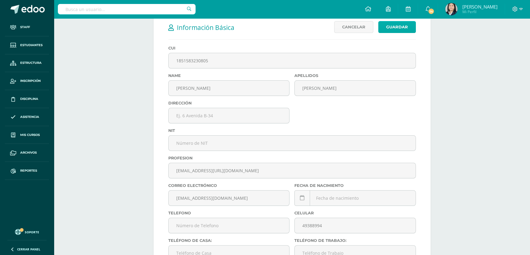
click at [390, 24] on link "Guardar" at bounding box center [397, 27] width 38 height 12
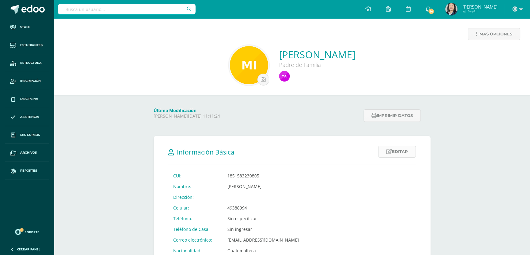
click at [408, 150] on link "Editar" at bounding box center [397, 152] width 38 height 12
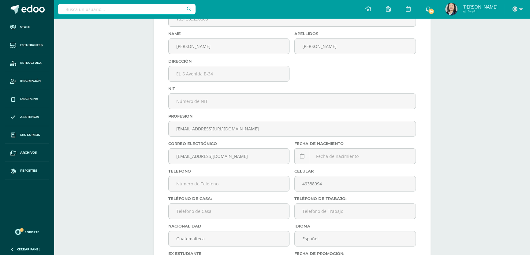
scroll to position [195, 0]
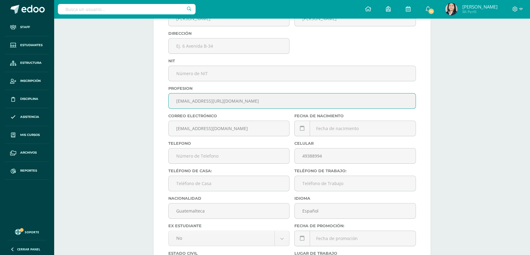
click at [209, 104] on input "[EMAIL_ADDRESS][URL][DOMAIN_NAME]" at bounding box center [292, 101] width 247 height 15
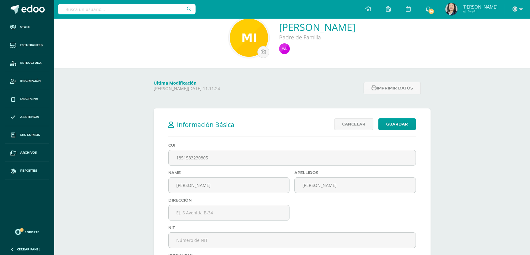
scroll to position [0, 0]
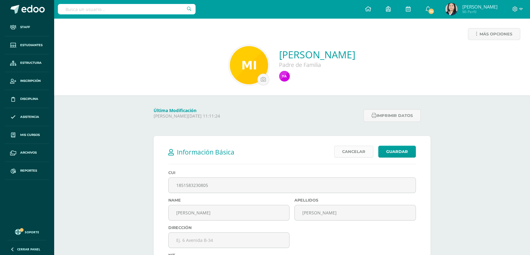
click at [355, 148] on link "Cancelar" at bounding box center [353, 152] width 39 height 12
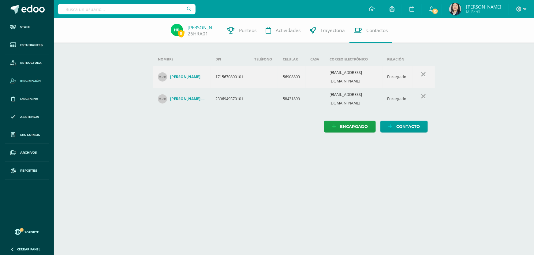
click at [39, 80] on span "Inscripción" at bounding box center [30, 81] width 21 height 5
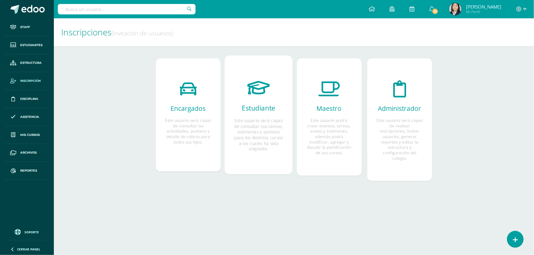
click at [257, 106] on h2 "Estudiante" at bounding box center [258, 108] width 49 height 9
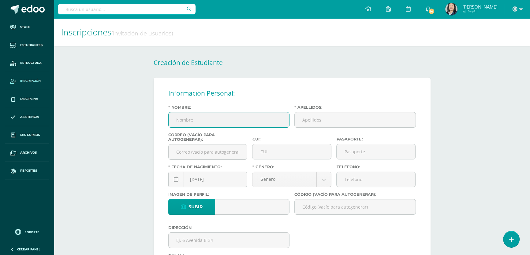
click at [222, 124] on input "Nombre:" at bounding box center [229, 120] width 121 height 15
type input "Frida Sofía"
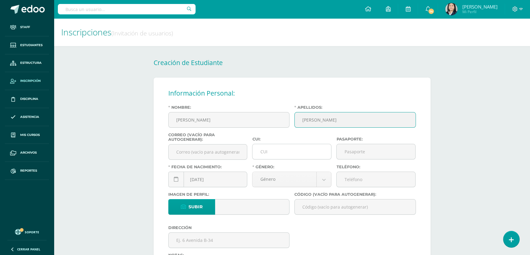
type input "Arana Fuentes"
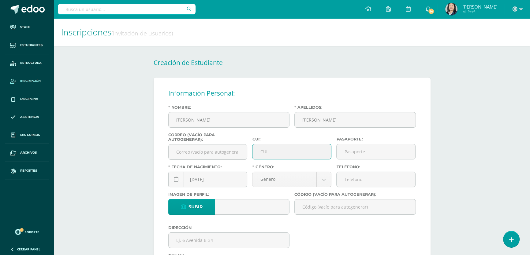
click at [267, 152] on input "CUI:" at bounding box center [291, 151] width 79 height 15
type input "2089151680101"
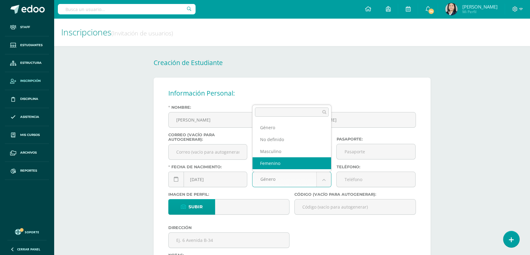
select select "female"
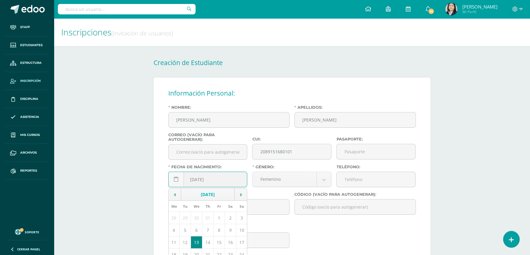
click at [199, 181] on div "2025-08-13 August, 2025 Mo Tu We Th Fr Sa Su 28 29 30 31 1 2 3 4 5 6 7 8 9 10 1…" at bounding box center [207, 182] width 79 height 21
click at [229, 181] on input "2010-01-14" at bounding box center [208, 179] width 79 height 15
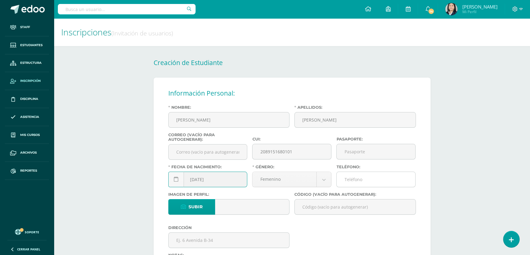
type input "2010-01-14"
click at [370, 184] on input "Teléfono:" at bounding box center [376, 179] width 79 height 15
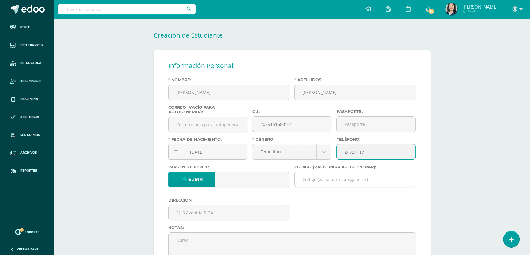
type input "24721117"
drag, startPoint x: 340, startPoint y: 179, endPoint x: 326, endPoint y: 175, distance: 14.5
click at [340, 179] on input "Código (vacío para autogenerar):" at bounding box center [355, 179] width 121 height 15
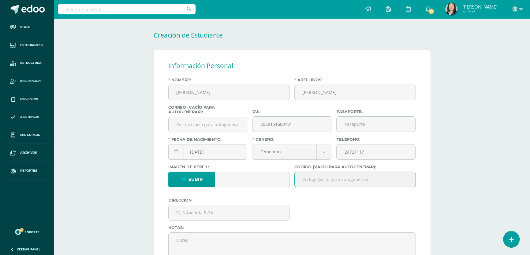
paste input "26FAF01"
type input "26FAF01"
click at [207, 214] on input "text" at bounding box center [229, 213] width 121 height 15
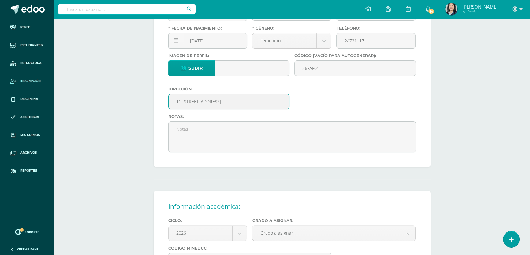
scroll to position [222, 0]
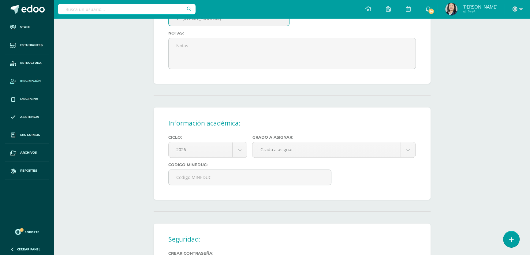
type input "11 [STREET_ADDRESS]"
click at [281, 155] on body "Staff Estudiantes Estructura Inscripción Disciplina Asistencia Mis cursos Archi…" at bounding box center [265, 75] width 530 height 595
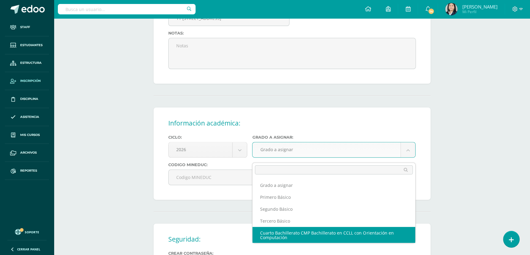
scroll to position [0, 0]
select select "13"
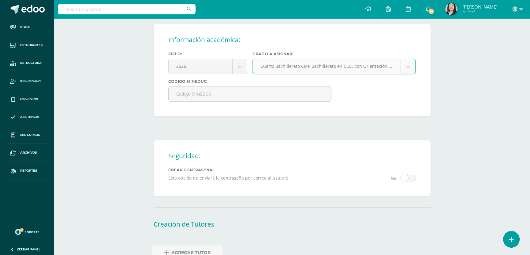
scroll to position [343, 0]
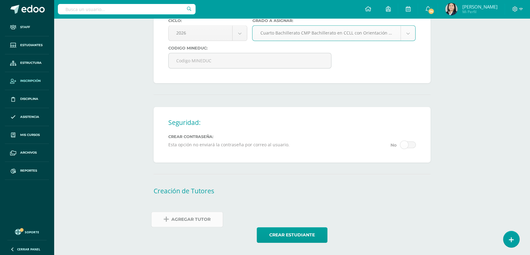
click at [174, 221] on span "Agregar Tutor" at bounding box center [190, 219] width 39 height 15
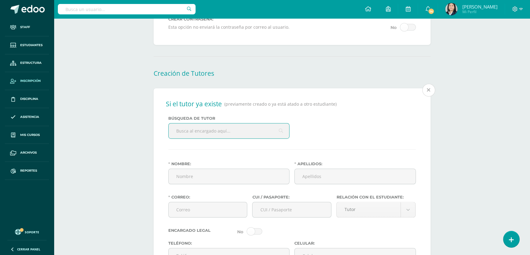
scroll to position [464, 0]
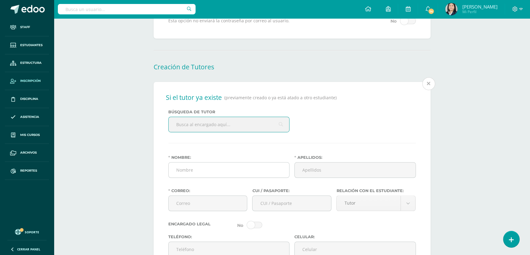
click at [196, 176] on input "Nombre:" at bounding box center [229, 170] width 121 height 15
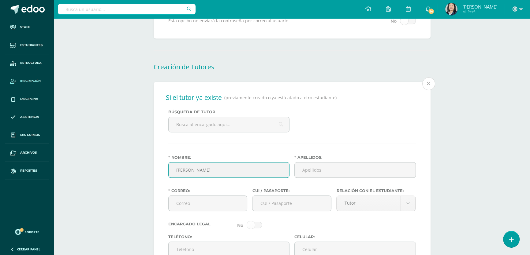
type input "[PERSON_NAME]"
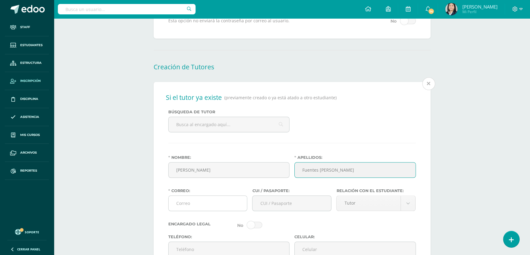
type input "Fuentes [PERSON_NAME]"
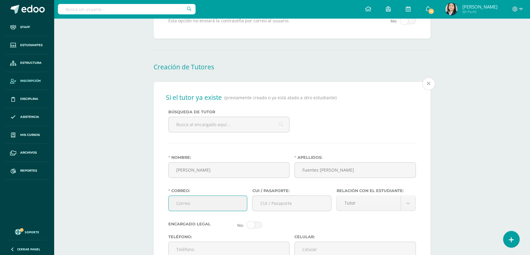
click at [217, 211] on input "Correo:" at bounding box center [208, 203] width 79 height 15
type input "[EMAIL_ADDRESS][DOMAIN_NAME]"
click at [270, 211] on input "CUI / Pasaporte:" at bounding box center [291, 203] width 79 height 15
type input "2346362381501"
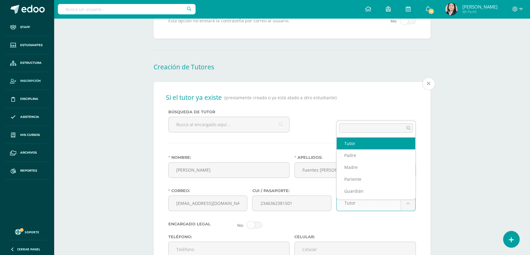
click at [410, 210] on body "Staff Estudiantes Estructura Inscripción Disciplina Asistencia Mis cursos Archi…" at bounding box center [265, 53] width 530 height 1035
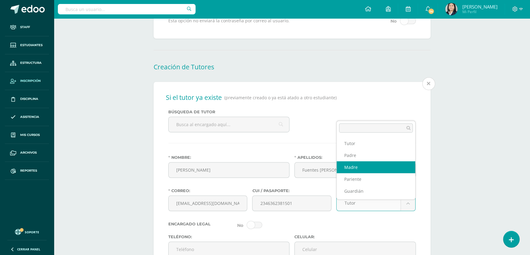
select select "Madre"
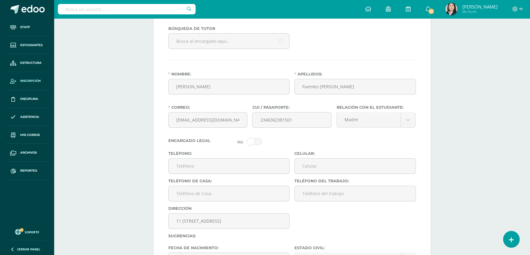
scroll to position [575, 0]
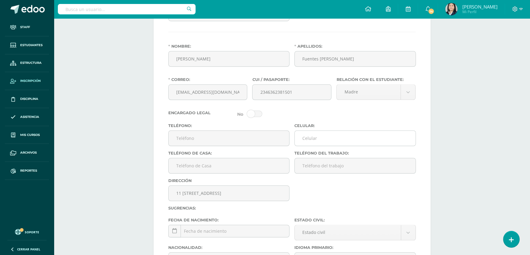
click at [332, 146] on input "Celular:" at bounding box center [355, 138] width 121 height 15
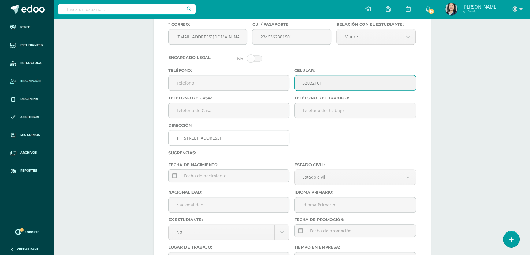
scroll to position [658, 0]
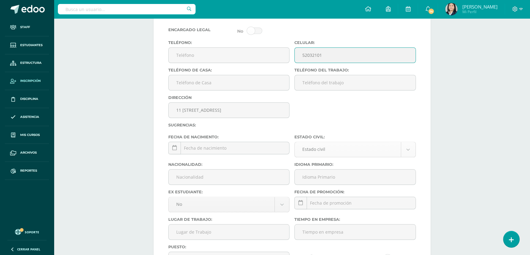
type input "52032101"
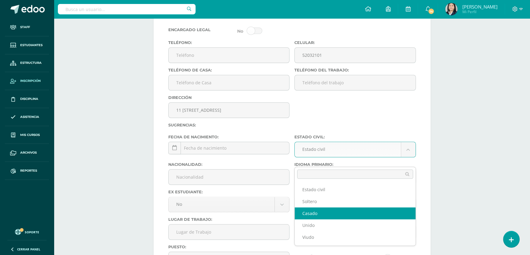
select select "married"
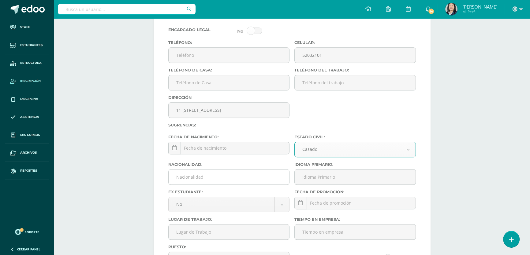
click at [192, 182] on input "Nacionalidad:" at bounding box center [229, 177] width 121 height 15
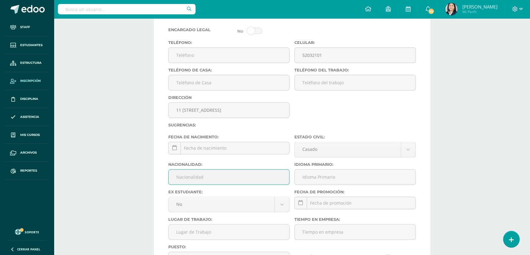
type input "Guatemalteca"
click at [308, 185] on input "Idioma Primario:" at bounding box center [355, 177] width 121 height 15
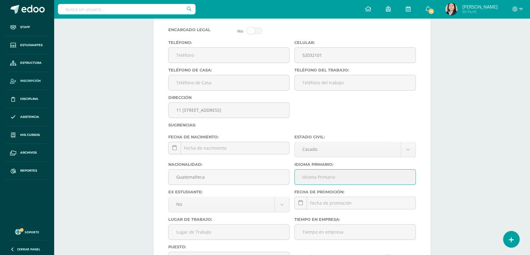
type input "Español"
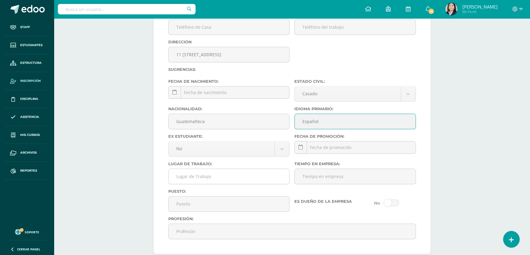
scroll to position [742, 0]
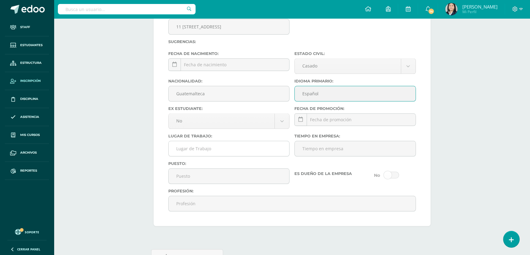
click at [235, 156] on input "Lugar de Trabajo:" at bounding box center [229, 148] width 121 height 15
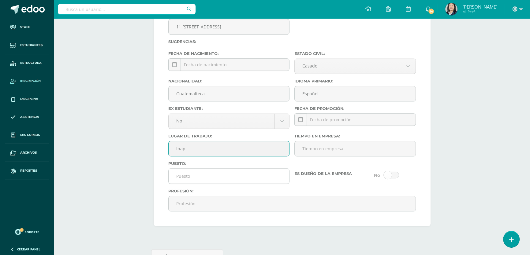
type input "Inap"
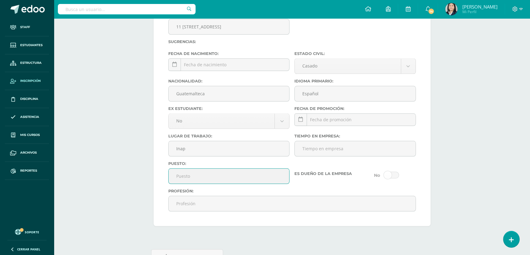
click at [214, 184] on input "Puesto:" at bounding box center [229, 176] width 121 height 15
type input "O"
type input "Psicologa"
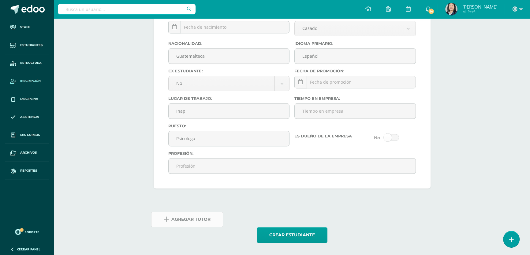
click at [203, 223] on span "Agregar Tutor" at bounding box center [190, 219] width 39 height 15
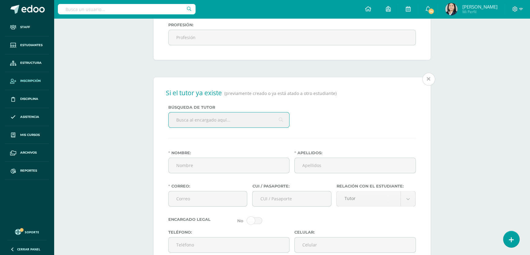
scroll to position [909, 0]
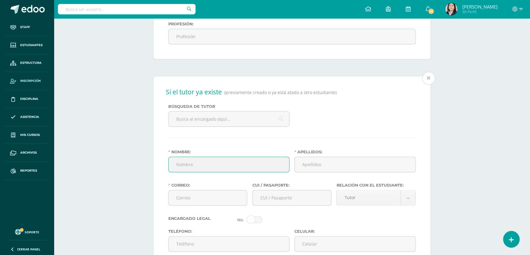
click at [204, 172] on input "Nombre:" at bounding box center [229, 164] width 121 height 15
type input "[PERSON_NAME]"
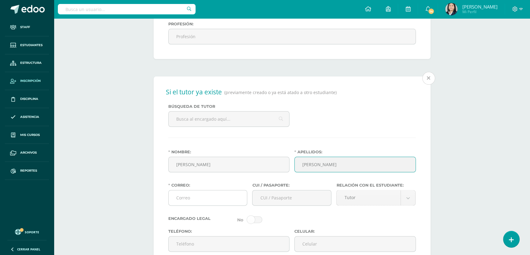
type input "[PERSON_NAME]"
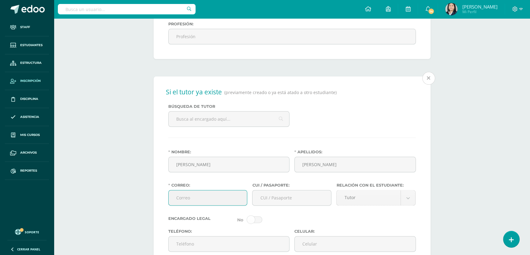
click at [203, 206] on input "Correo:" at bounding box center [208, 198] width 79 height 15
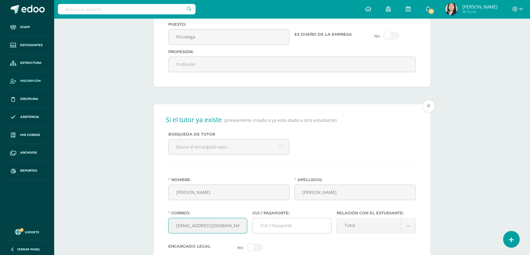
type input "[EMAIL_ADDRESS][DOMAIN_NAME]"
click at [283, 233] on input "CUI / Pasaporte:" at bounding box center [291, 225] width 79 height 15
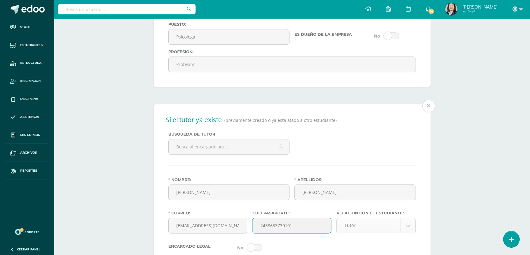
type input "2438633730101"
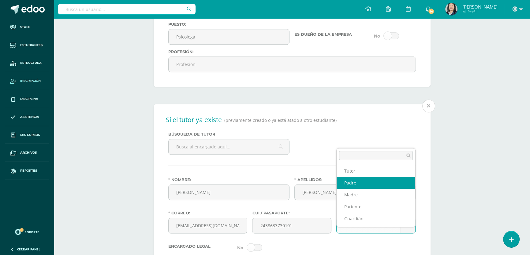
select select "Padre"
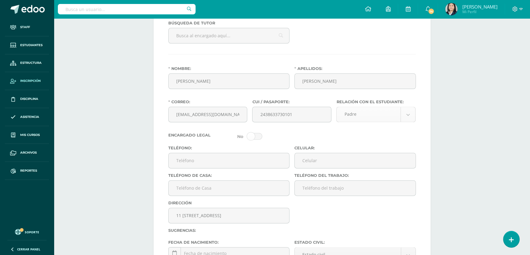
scroll to position [1048, 0]
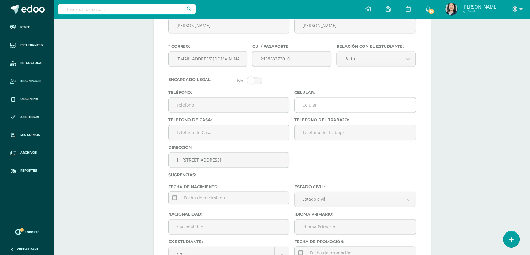
click at [321, 113] on input "Celular:" at bounding box center [355, 105] width 121 height 15
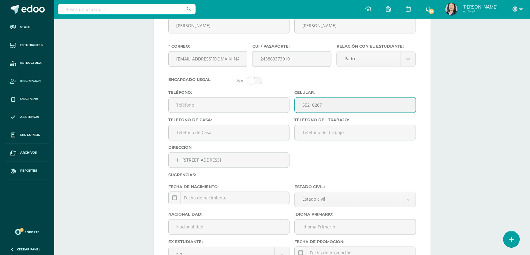
drag, startPoint x: 328, startPoint y: 114, endPoint x: 293, endPoint y: 113, distance: 34.6
click at [293, 113] on div "Celular: 55210287" at bounding box center [355, 104] width 126 height 28
type input "55210287"
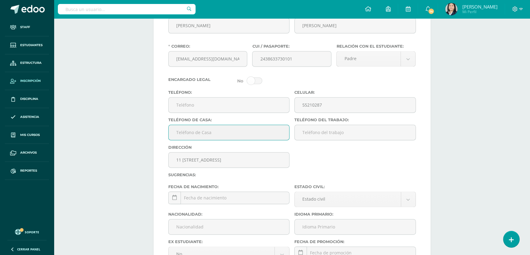
click at [196, 140] on input "Teléfono de Casa:" at bounding box center [229, 132] width 121 height 15
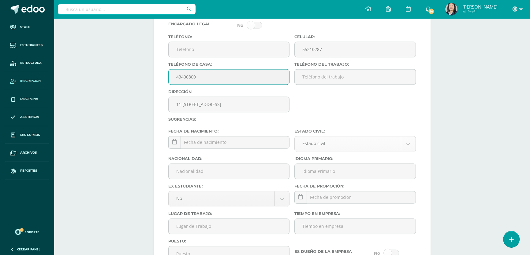
type input "43400800"
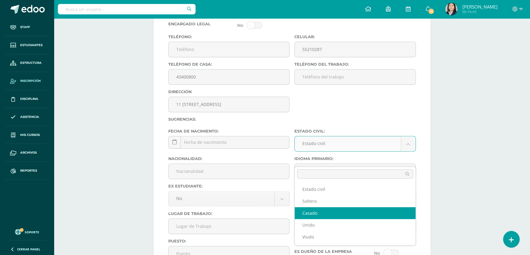
select select "married"
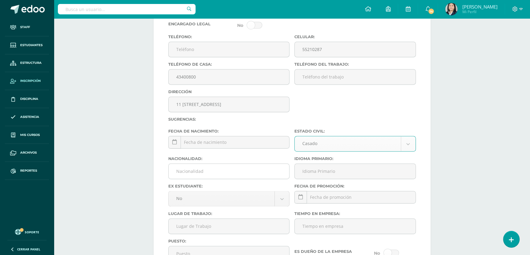
click at [195, 179] on input "Nacionalidad:" at bounding box center [229, 171] width 121 height 15
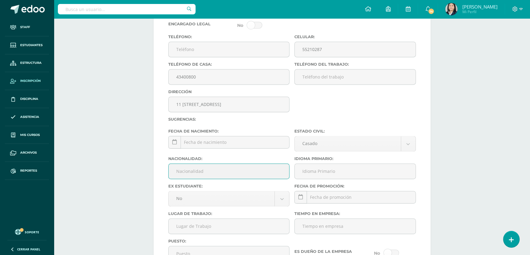
type input "Guatemalteco"
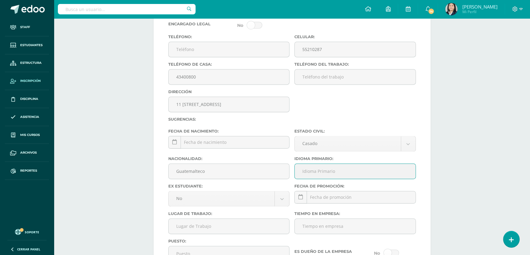
click at [306, 179] on input "Idioma Primario:" at bounding box center [355, 171] width 121 height 15
type input "Español"
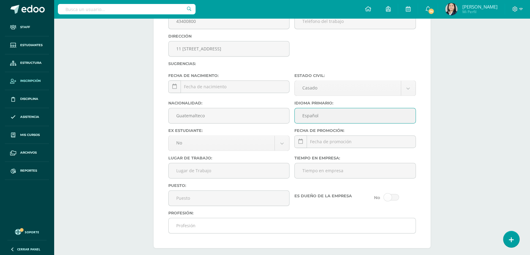
scroll to position [1215, 0]
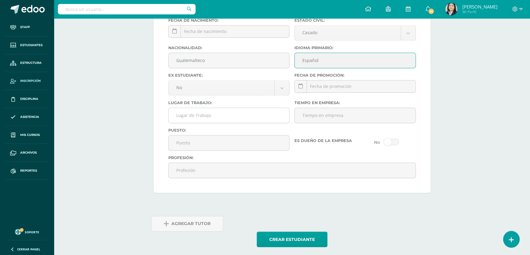
click at [207, 123] on input "Lugar de Trabajo:" at bounding box center [229, 115] width 121 height 15
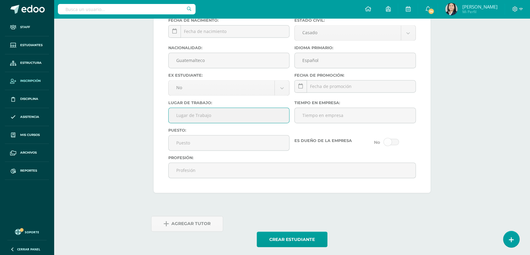
type input "E"
type input "Almacen El Practico"
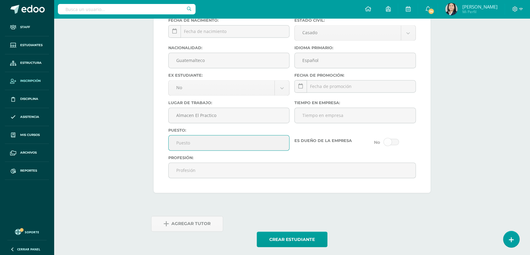
click at [187, 151] on input "Puesto:" at bounding box center [229, 143] width 121 height 15
type input "Comerciante"
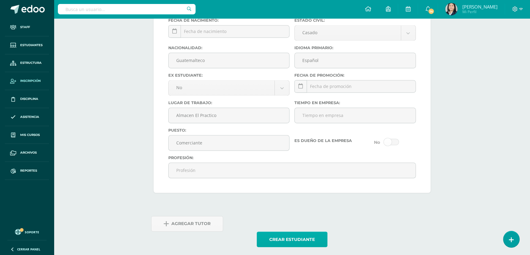
drag, startPoint x: 254, startPoint y: 217, endPoint x: 292, endPoint y: 248, distance: 49.1
click at [293, 248] on button "Crear estudiante" at bounding box center [292, 240] width 71 height 16
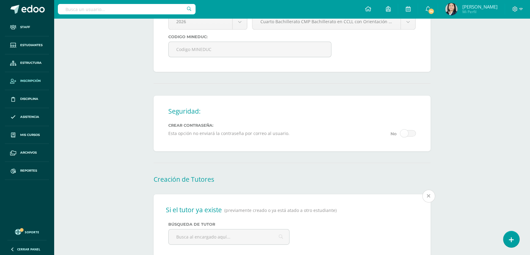
scroll to position [473, 0]
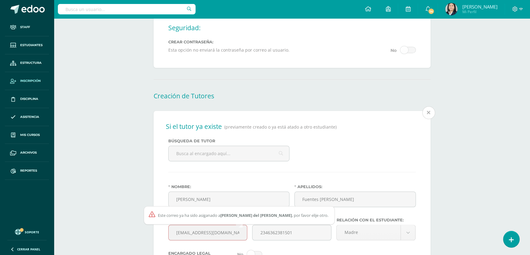
drag, startPoint x: 240, startPoint y: 238, endPoint x: 132, endPoint y: 239, distance: 108.0
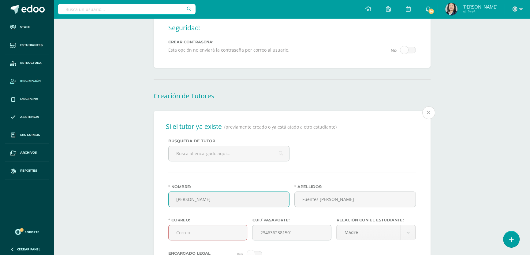
drag, startPoint x: 235, startPoint y: 202, endPoint x: 150, endPoint y: 202, distance: 85.1
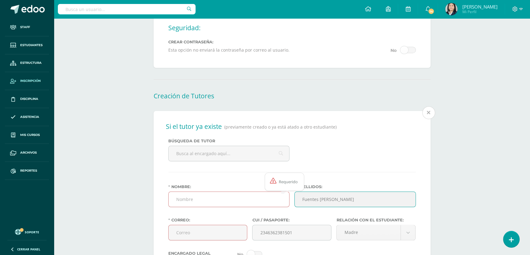
drag, startPoint x: 352, startPoint y: 203, endPoint x: 265, endPoint y: 203, distance: 87.2
click at [265, 203] on div "Nombre: Apellidos: Fuentes [PERSON_NAME]" at bounding box center [292, 199] width 252 height 28
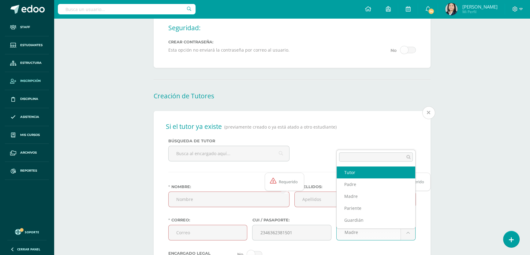
select select "Tutor"
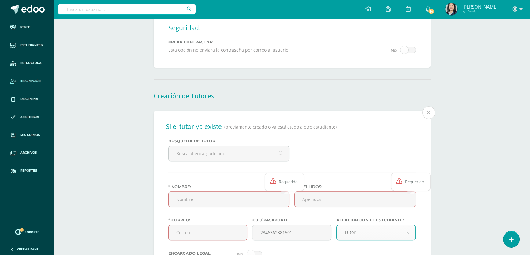
scroll to position [584, 0]
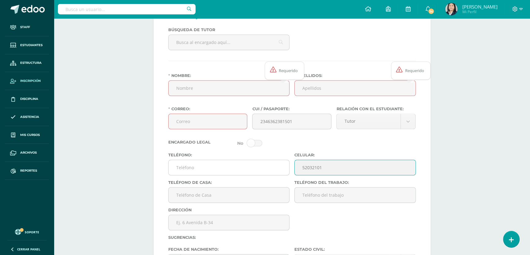
drag, startPoint x: 330, startPoint y: 172, endPoint x: 277, endPoint y: 172, distance: 53.6
click at [277, 172] on div "Teléfono: Celular: [PHONE_NUMBER]" at bounding box center [292, 167] width 252 height 28
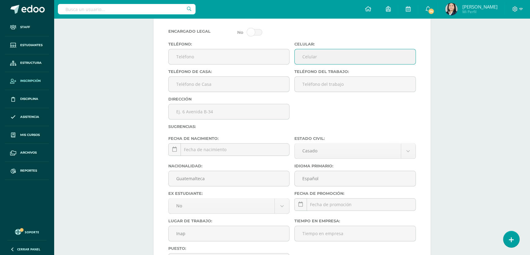
click at [323, 159] on body "Se encontraron algunos problemas en el formulario de estudiante Staff Estudiant…" at bounding box center [265, 56] width 530 height 1502
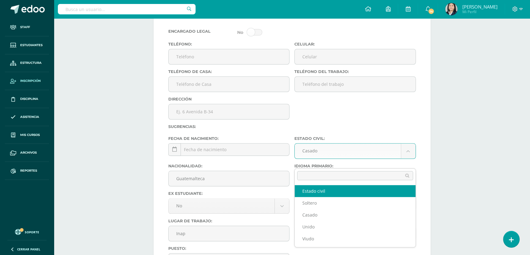
select select
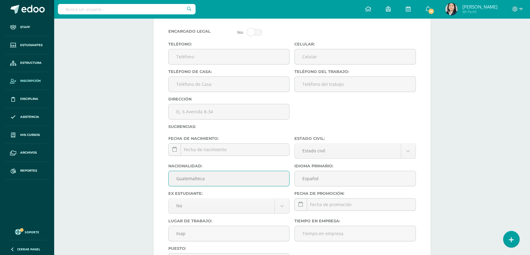
drag, startPoint x: 217, startPoint y: 189, endPoint x: 140, endPoint y: 181, distance: 77.9
click at [140, 181] on div "Inscripciones (Invitación de usuarios) Creación de Estudiante Correo: Este corr…" at bounding box center [292, 64] width 476 height 1483
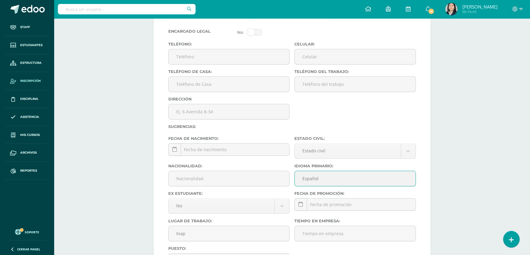
click at [324, 186] on input "Español" at bounding box center [355, 178] width 121 height 15
drag, startPoint x: 324, startPoint y: 187, endPoint x: 278, endPoint y: 184, distance: 46.3
click at [278, 184] on div "Nacionalidad: Idioma Primario: Español" at bounding box center [292, 178] width 252 height 28
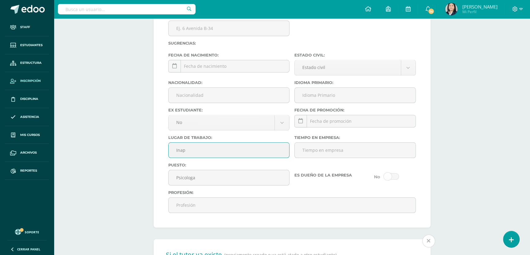
drag, startPoint x: 190, startPoint y: 159, endPoint x: 166, endPoint y: 178, distance: 30.2
click at [159, 158] on div "Si el tutor ya existe (previamente creado o ya está atado a otro estudiante) Bú…" at bounding box center [292, 16] width 277 height 423
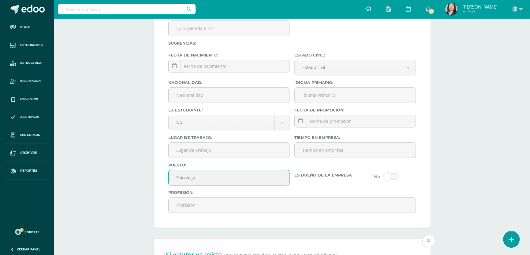
drag, startPoint x: 196, startPoint y: 186, endPoint x: 155, endPoint y: 187, distance: 41.0
click at [155, 187] on div "Si el tutor ya existe (previamente creado o ya está atado a otro estudiante) Bú…" at bounding box center [292, 16] width 277 height 423
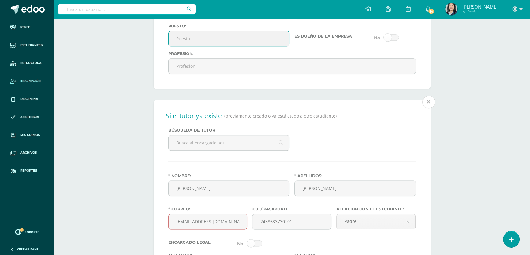
scroll to position [973, 0]
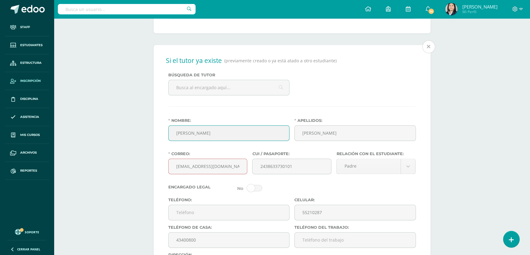
drag, startPoint x: 161, startPoint y: 139, endPoint x: 125, endPoint y: 135, distance: 36.0
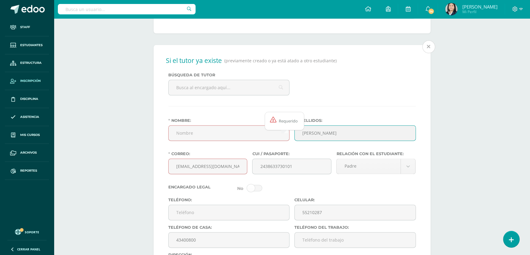
drag, startPoint x: 337, startPoint y: 144, endPoint x: 221, endPoint y: 163, distance: 117.9
click at [267, 144] on div "Nombre: Apellidos: [PERSON_NAME]" at bounding box center [292, 132] width 252 height 28
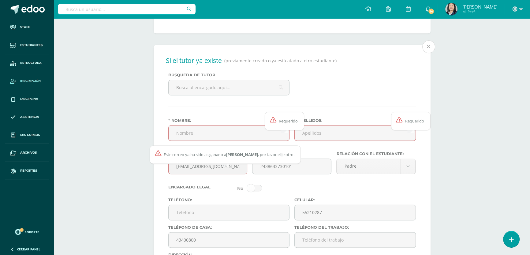
drag, startPoint x: 209, startPoint y: 180, endPoint x: 158, endPoint y: 171, distance: 51.5
click at [158, 171] on div "Si el tutor ya existe (previamente creado o ya está atado a otro estudiante) Bú…" at bounding box center [292, 256] width 277 height 423
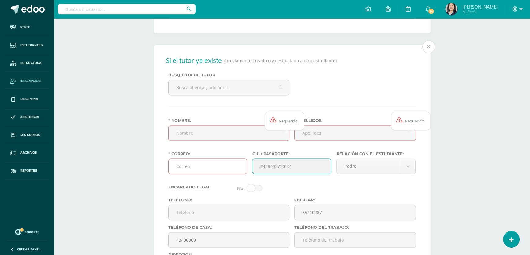
drag, startPoint x: 297, startPoint y: 175, endPoint x: 219, endPoint y: 179, distance: 77.8
click at [219, 179] on div "Correo: Este correo ya ha sido asiganado a <a target="_blank" href="/profile/3m…" at bounding box center [292, 166] width 252 height 28
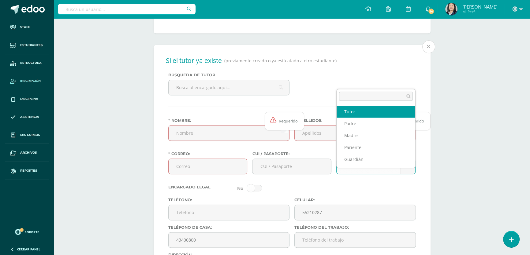
select select "Tutor"
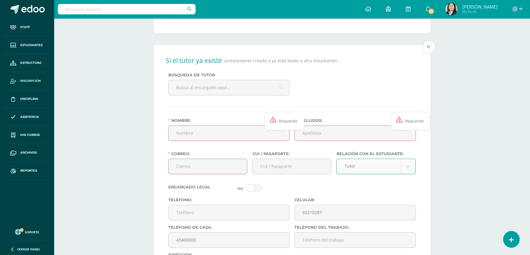
scroll to position [1029, 0]
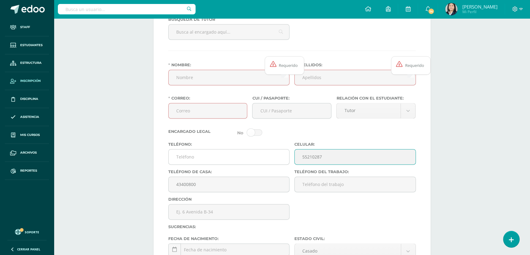
drag, startPoint x: 317, startPoint y: 168, endPoint x: 285, endPoint y: 170, distance: 32.8
click at [285, 170] on div "Teléfono: Celular: [PHONE_NUMBER]" at bounding box center [292, 156] width 252 height 28
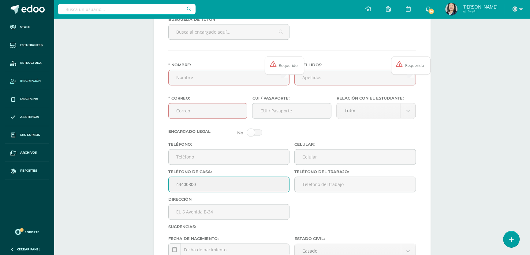
drag, startPoint x: 207, startPoint y: 198, endPoint x: 135, endPoint y: 195, distance: 71.6
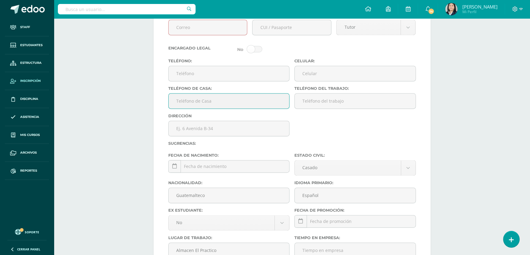
scroll to position [1140, 0]
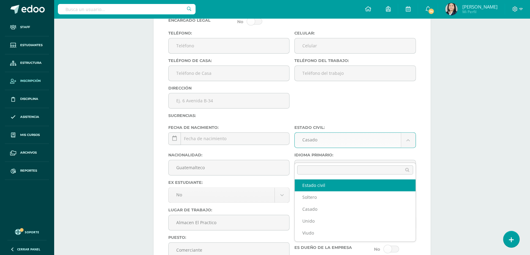
select select
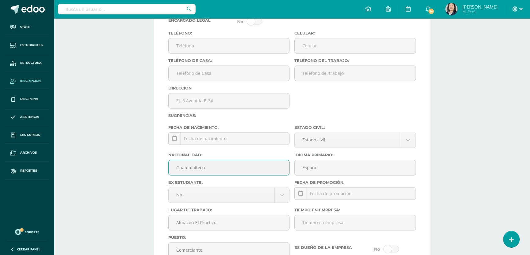
drag, startPoint x: 169, startPoint y: 178, endPoint x: 147, endPoint y: 177, distance: 22.4
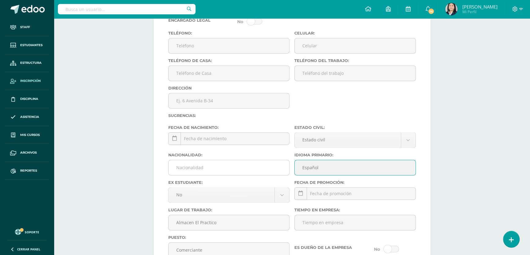
drag, startPoint x: 275, startPoint y: 182, endPoint x: 260, endPoint y: 181, distance: 15.3
click at [261, 181] on div "Nacionalidad: Idioma Primario: Español" at bounding box center [292, 167] width 252 height 28
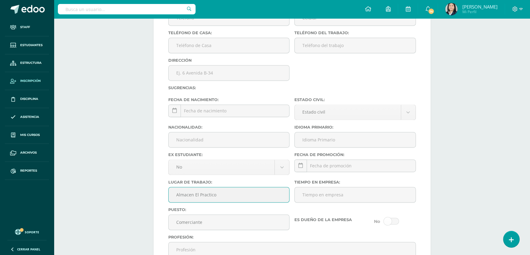
drag, startPoint x: 178, startPoint y: 206, endPoint x: 140, endPoint y: 202, distance: 38.2
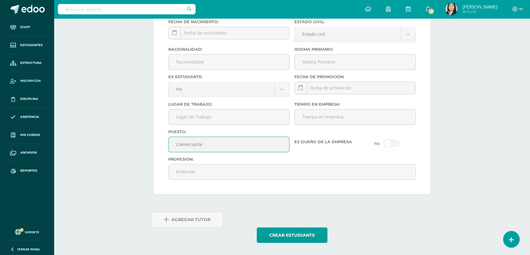
drag, startPoint x: 195, startPoint y: 154, endPoint x: 162, endPoint y: 150, distance: 33.6
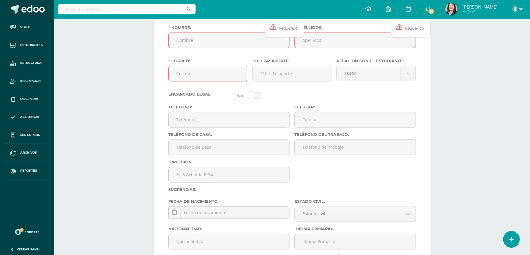
scroll to position [983, 0]
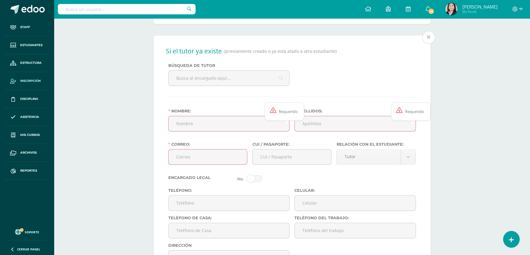
click at [427, 42] on span "Mas información" at bounding box center [406, 38] width 48 height 7
click at [426, 42] on span "Mas información" at bounding box center [406, 38] width 48 height 7
click at [313, 131] on input "Apellidos:" at bounding box center [355, 123] width 121 height 15
click at [207, 131] on input "Nombre:" at bounding box center [229, 123] width 121 height 15
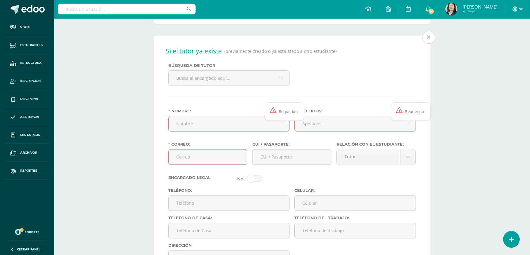
click at [427, 42] on span "Mas información" at bounding box center [406, 38] width 48 height 7
click at [214, 86] on input "text" at bounding box center [229, 78] width 121 height 15
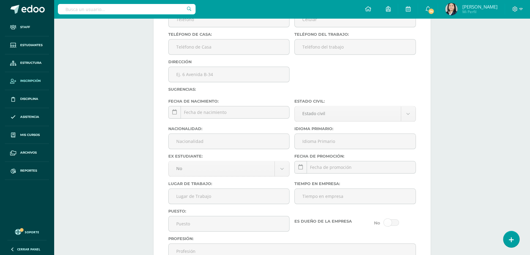
scroll to position [566, 0]
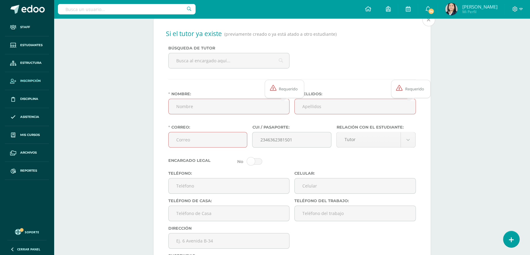
click at [427, 25] on span "Mas información" at bounding box center [406, 21] width 48 height 7
click at [196, 147] on input "Correo:" at bounding box center [208, 139] width 79 height 15
click at [426, 26] on span at bounding box center [428, 19] width 13 height 13
click at [218, 145] on input "Correo:" at bounding box center [208, 139] width 79 height 15
click at [429, 25] on span "Mas información" at bounding box center [406, 21] width 48 height 7
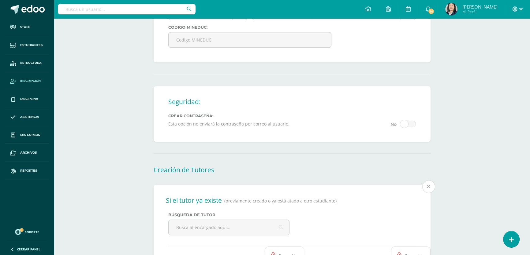
scroll to position [510, 0]
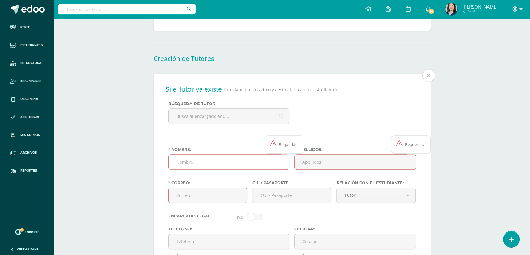
click at [220, 168] on input "Nombre:" at bounding box center [229, 162] width 121 height 15
click at [323, 170] on input "Apellidos:" at bounding box center [355, 162] width 121 height 15
click at [427, 80] on span "Mas información" at bounding box center [406, 77] width 48 height 7
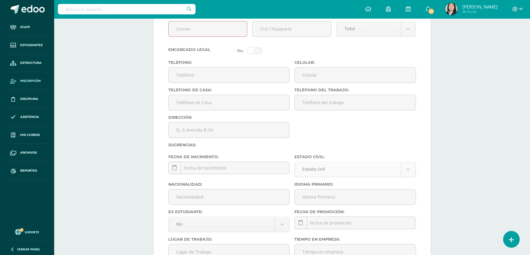
scroll to position [649, 0]
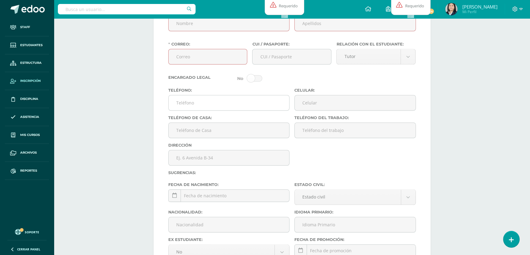
click at [253, 110] on input "Teléfono:" at bounding box center [229, 102] width 121 height 15
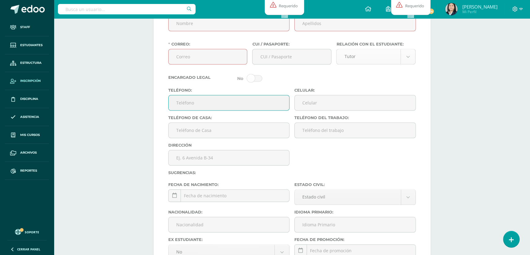
scroll to position [566, 0]
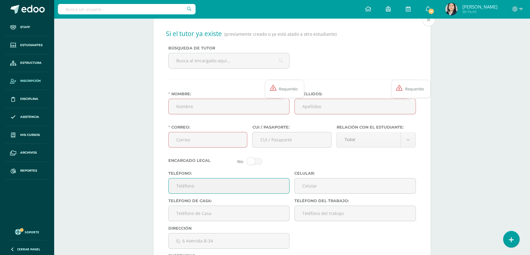
click at [425, 24] on span "Mas información" at bounding box center [406, 21] width 48 height 7
click at [216, 110] on input "Nombre:" at bounding box center [229, 106] width 121 height 15
click at [309, 113] on input "Apellidos:" at bounding box center [355, 106] width 121 height 15
click at [190, 147] on input "Correo:" at bounding box center [208, 139] width 79 height 15
click at [223, 65] on input "text" at bounding box center [229, 60] width 121 height 15
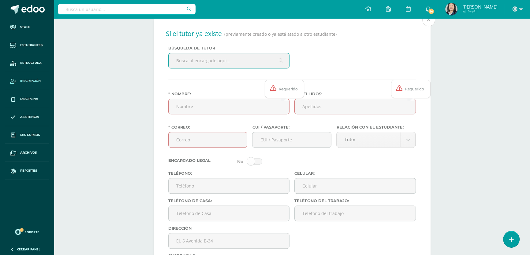
click at [429, 24] on span "Mas información" at bounding box center [406, 21] width 48 height 7
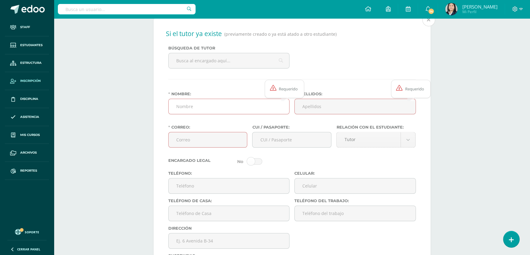
click at [255, 114] on input "Nombre:" at bounding box center [229, 106] width 121 height 15
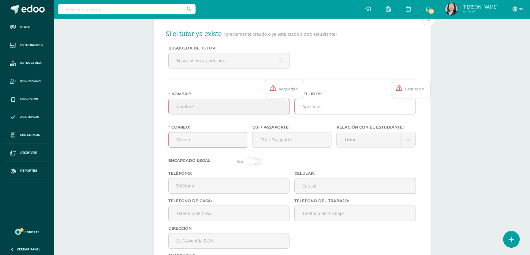
click at [323, 107] on input "Apellidos:" at bounding box center [355, 106] width 121 height 15
click at [196, 146] on input "Correo:" at bounding box center [208, 139] width 79 height 15
click at [272, 145] on input "CUI / Pasaporte:" at bounding box center [291, 139] width 79 height 15
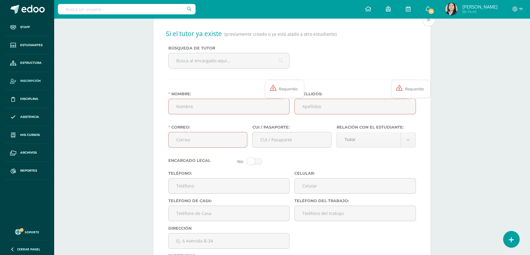
click at [431, 23] on span at bounding box center [428, 19] width 13 height 13
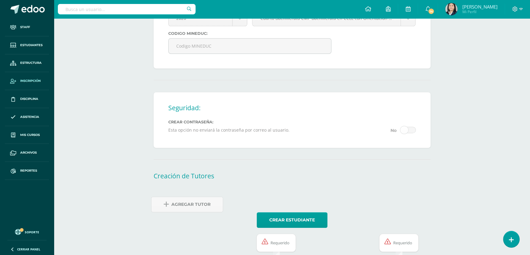
scroll to position [382, 0]
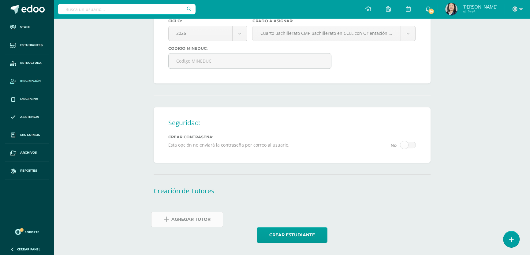
click at [174, 222] on span "Agregar Tutor" at bounding box center [190, 219] width 39 height 15
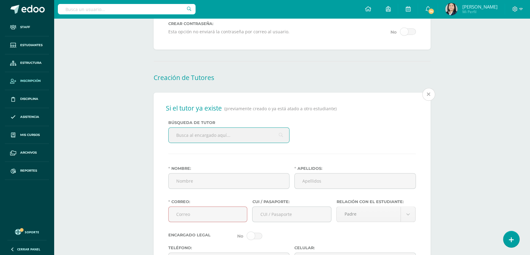
scroll to position [505, 0]
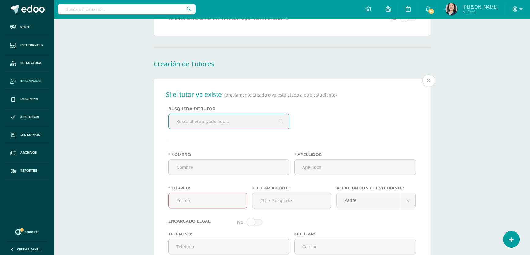
click at [219, 126] on input "text" at bounding box center [229, 121] width 121 height 15
type input "lourdes del rosario"
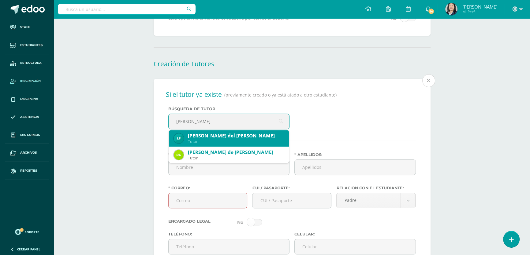
click at [218, 144] on div "Tutor" at bounding box center [236, 141] width 96 height 5
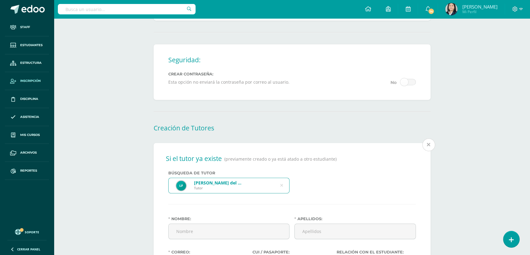
scroll to position [496, 0]
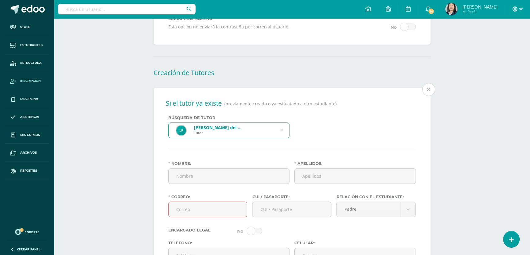
click at [280, 134] on icon at bounding box center [281, 131] width 3 height 16
click at [425, 94] on span "Mas información" at bounding box center [406, 91] width 48 height 7
click at [426, 95] on span "Mas información" at bounding box center [406, 91] width 48 height 7
click at [427, 95] on span "Mas información" at bounding box center [406, 91] width 48 height 7
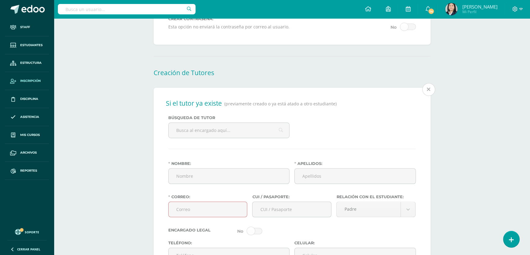
click at [427, 95] on span "Mas información" at bounding box center [406, 91] width 48 height 7
click at [226, 211] on input "Correo:" at bounding box center [208, 209] width 79 height 15
click at [428, 94] on span "Mas información" at bounding box center [406, 91] width 48 height 7
click at [429, 94] on span "Mas información" at bounding box center [406, 91] width 48 height 7
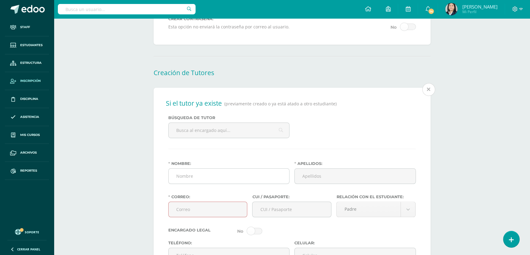
click at [258, 184] on input "Nombre:" at bounding box center [229, 176] width 121 height 15
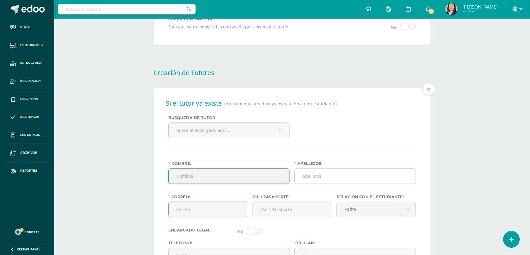
click at [364, 184] on input "Apellidos:" at bounding box center [355, 176] width 121 height 15
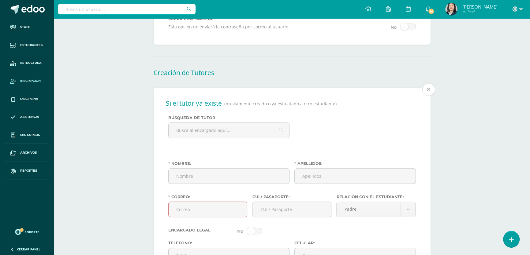
click at [430, 95] on icon at bounding box center [428, 90] width 3 height 12
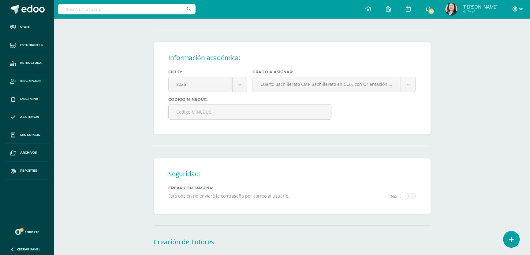
scroll to position [382, 0]
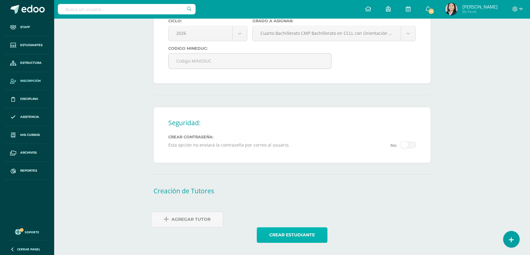
click at [294, 233] on button "Crear estudiante" at bounding box center [292, 236] width 71 height 16
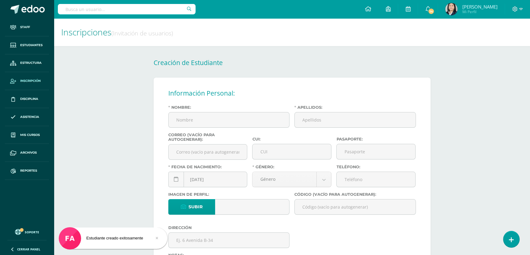
click at [102, 11] on input "text" at bounding box center [127, 9] width 138 height 10
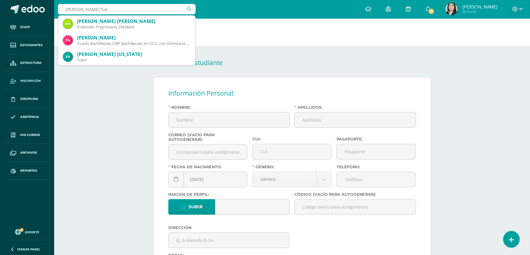
type input "frida sofia arana fuen"
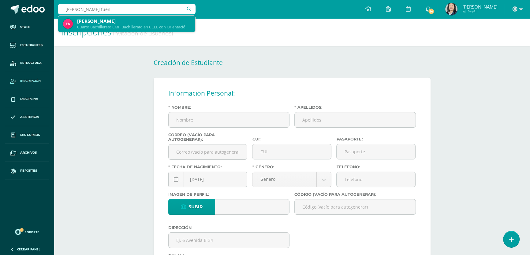
click at [97, 21] on div "Frida Sofía Arana Fuentes" at bounding box center [133, 21] width 113 height 6
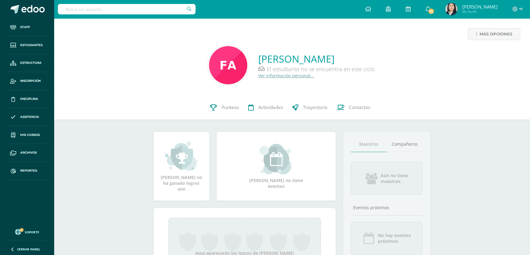
click at [275, 75] on link "Ver información personal..." at bounding box center [286, 76] width 56 height 6
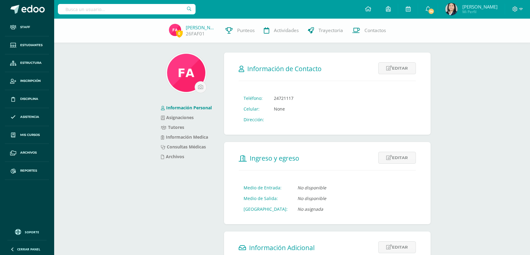
click at [396, 71] on link "Editar" at bounding box center [397, 68] width 38 height 12
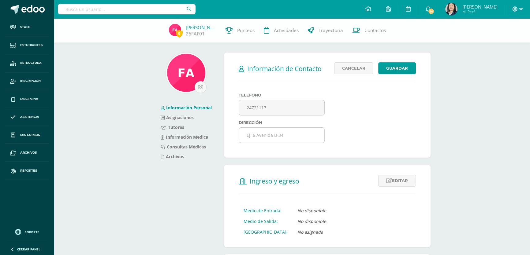
click at [254, 135] on input "text" at bounding box center [281, 135] width 85 height 15
type input "11 [STREET_ADDRESS]"
click at [398, 67] on button "Guardar" at bounding box center [397, 68] width 38 height 12
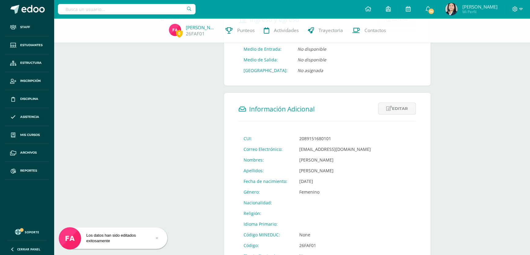
scroll to position [167, 0]
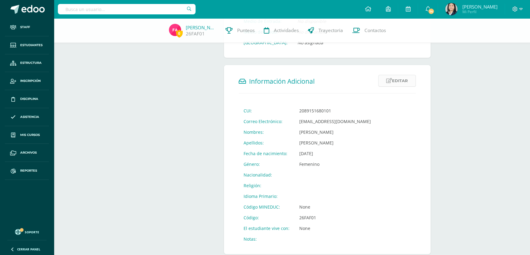
click at [393, 81] on link "Editar" at bounding box center [397, 81] width 38 height 12
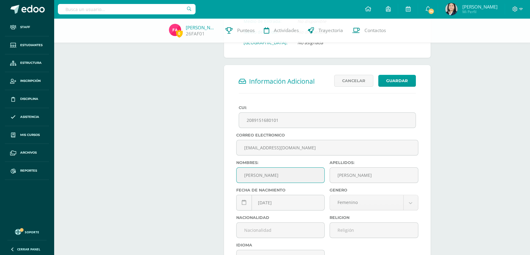
scroll to position [250, 0]
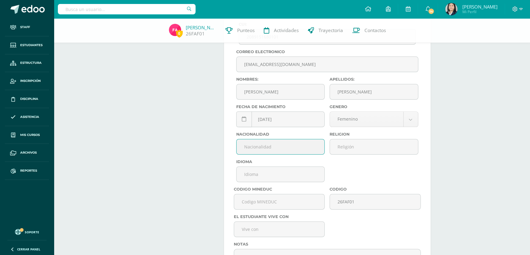
click at [273, 151] on input "text" at bounding box center [281, 147] width 88 height 15
type input "Guatemalteca"
click at [348, 151] on input "text" at bounding box center [374, 147] width 88 height 15
type input "[DEMOGRAPHIC_DATA]"
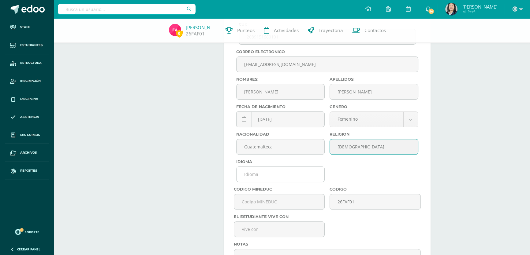
click at [262, 182] on input "text" at bounding box center [281, 174] width 88 height 15
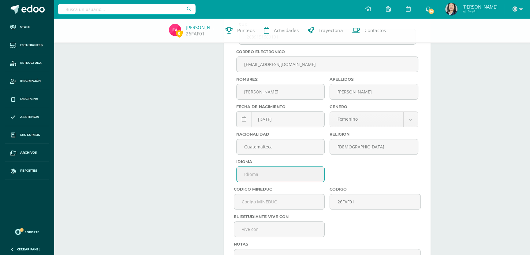
type input "Español"
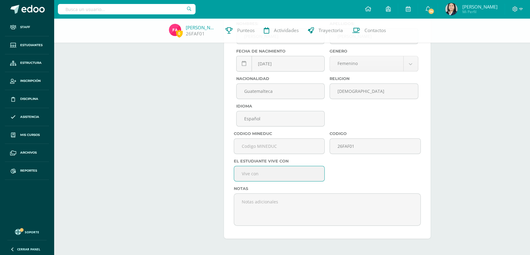
click at [272, 178] on input "text" at bounding box center [279, 173] width 90 height 15
type input "Ambos padres"
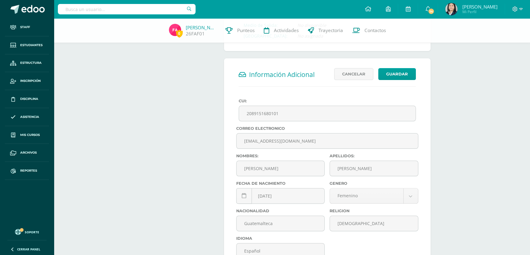
scroll to position [118, 0]
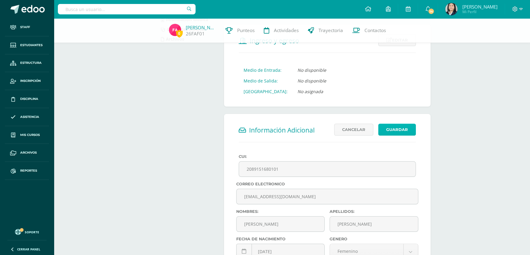
click at [398, 125] on button "Guardar" at bounding box center [397, 130] width 38 height 12
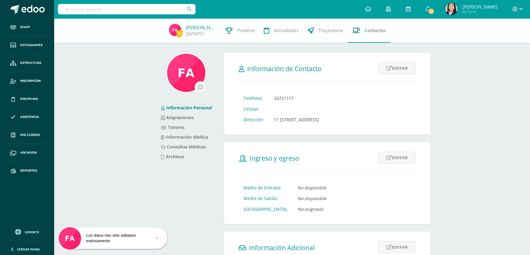
click at [375, 31] on span "Contactos" at bounding box center [374, 30] width 21 height 6
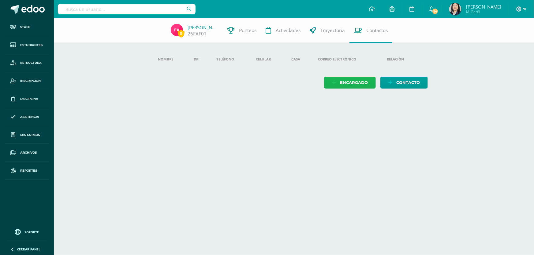
click at [352, 81] on span "Encargado" at bounding box center [354, 82] width 28 height 11
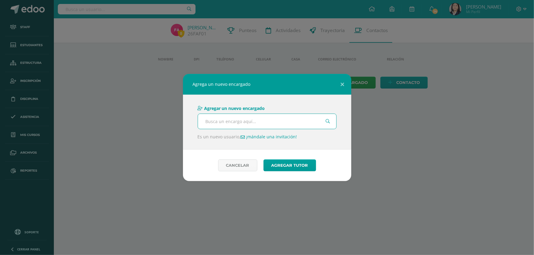
click at [245, 122] on input "text" at bounding box center [267, 121] width 138 height 15
type input "[PERSON_NAME]"
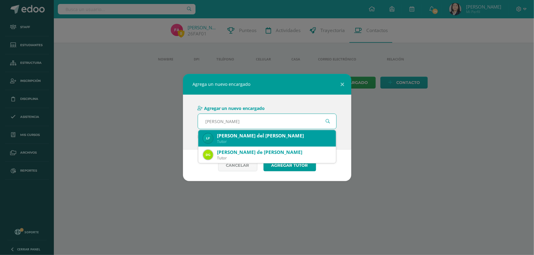
click at [252, 138] on div "[PERSON_NAME] del [PERSON_NAME]" at bounding box center [274, 136] width 114 height 6
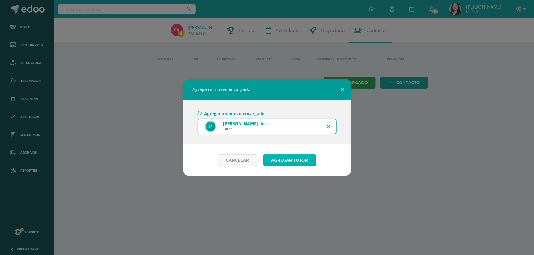
click at [275, 161] on button "Agregar tutor" at bounding box center [289, 161] width 53 height 12
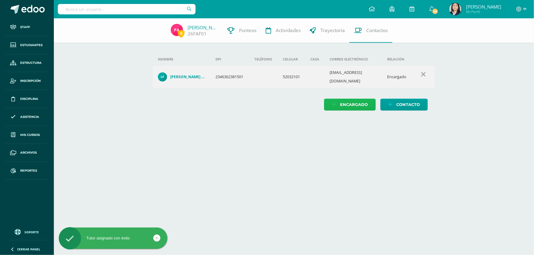
click at [344, 99] on span "Encargado" at bounding box center [354, 104] width 28 height 11
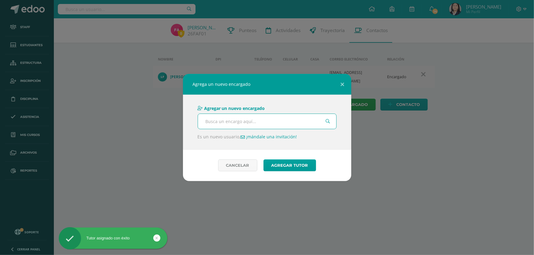
click at [256, 122] on input "text" at bounding box center [267, 121] width 138 height 15
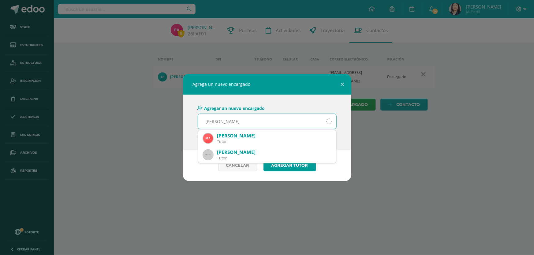
type input "mynor giovanni arana"
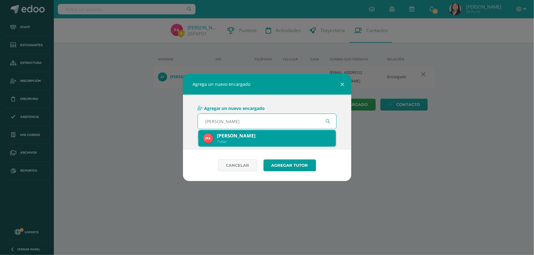
click at [263, 137] on div "Mynor Giovanni Arana González" at bounding box center [274, 136] width 114 height 6
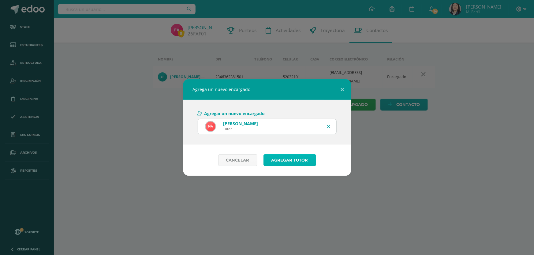
click at [285, 165] on button "Agregar tutor" at bounding box center [289, 161] width 53 height 12
click at [287, 160] on span "submit" at bounding box center [289, 160] width 36 height 8
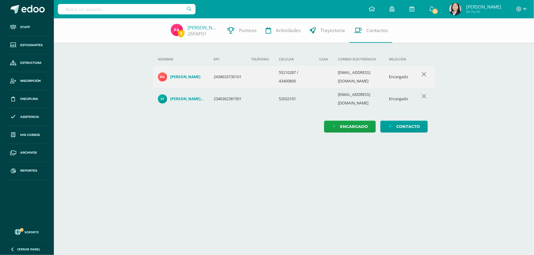
click at [132, 9] on input "text" at bounding box center [127, 9] width 138 height 10
type input "[PERSON_NAME]"
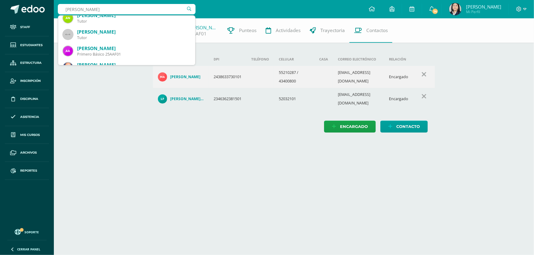
scroll to position [67, 0]
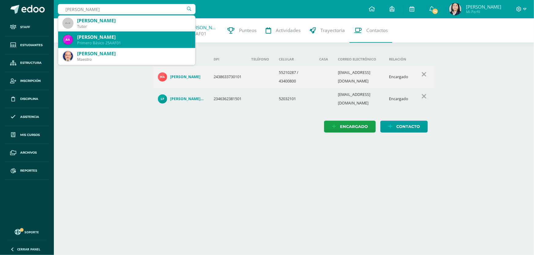
click at [134, 37] on div "[PERSON_NAME]" at bounding box center [133, 37] width 113 height 6
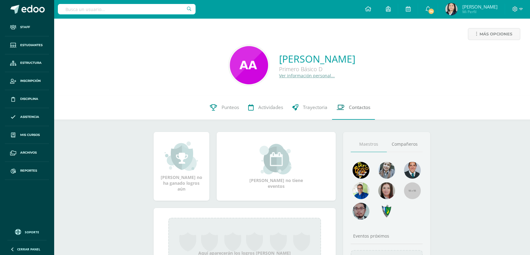
click at [366, 107] on span "Contactos" at bounding box center [359, 107] width 21 height 6
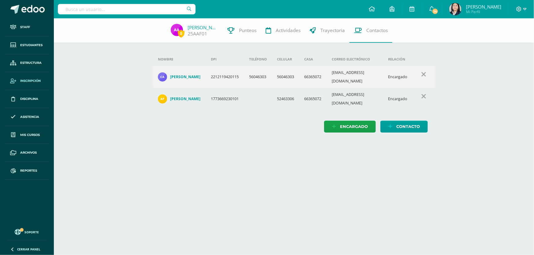
click at [29, 82] on span "Inscripción" at bounding box center [30, 81] width 21 height 5
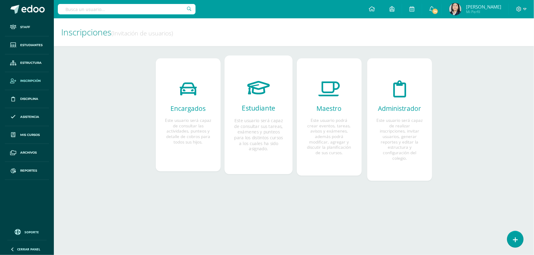
click at [261, 110] on h2 "Estudiante" at bounding box center [258, 108] width 49 height 9
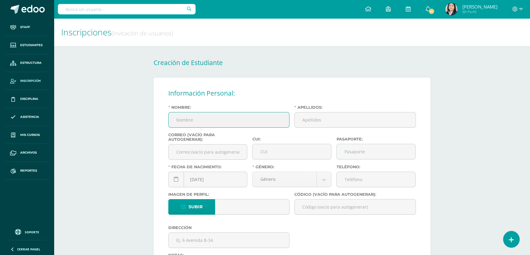
click at [200, 125] on input "Nombre:" at bounding box center [229, 120] width 121 height 15
type input "[PERSON_NAME]"
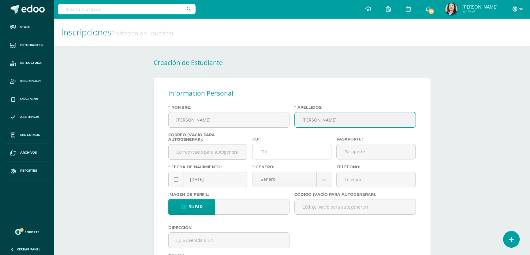
type input "[PERSON_NAME]"
click at [290, 155] on input "CUI:" at bounding box center [291, 151] width 79 height 15
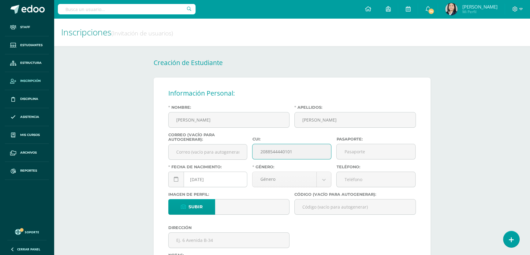
type input "2088544440101"
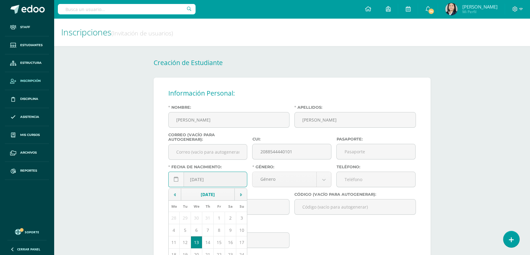
drag, startPoint x: 199, startPoint y: 183, endPoint x: 195, endPoint y: 183, distance: 4.6
click at [195, 183] on input "[DATE]" at bounding box center [208, 179] width 79 height 15
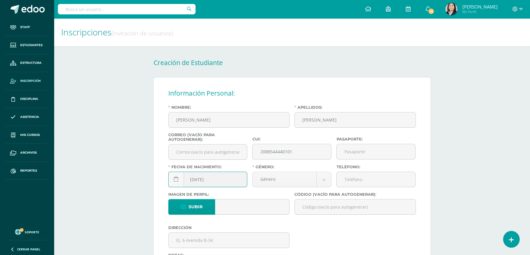
drag, startPoint x: 206, startPoint y: 180, endPoint x: 200, endPoint y: 181, distance: 5.8
click at [200, 181] on input "[DATE]" at bounding box center [208, 179] width 79 height 15
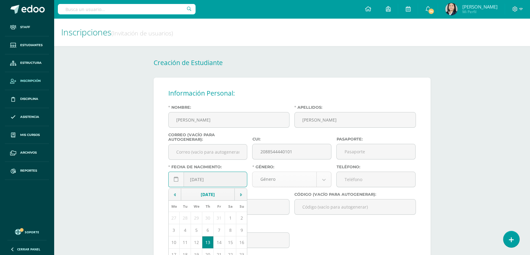
type input "[DATE]"
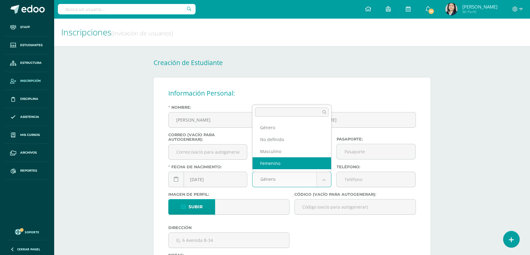
select select "[DEMOGRAPHIC_DATA]"
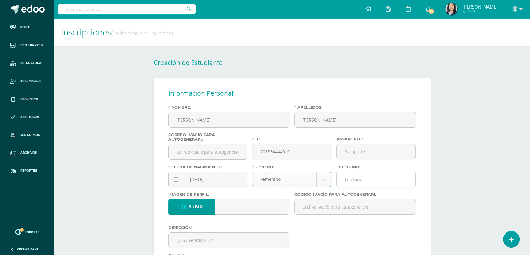
click at [357, 181] on input "Teléfono:" at bounding box center [376, 179] width 79 height 15
drag, startPoint x: 369, startPoint y: 183, endPoint x: 344, endPoint y: 182, distance: 25.1
click at [344, 182] on input "248005825" at bounding box center [376, 179] width 79 height 15
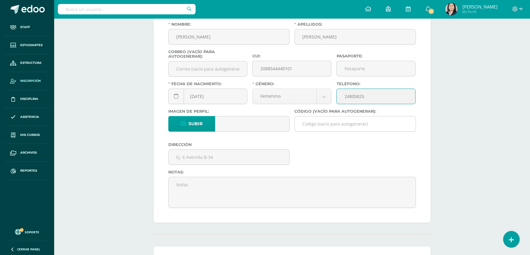
type input "24805825"
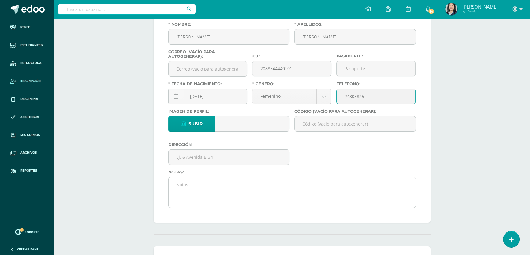
drag, startPoint x: 330, startPoint y: 129, endPoint x: 232, endPoint y: 202, distance: 122.0
click at [330, 129] on input "Código (vacío para autogenerar):" at bounding box center [355, 124] width 121 height 15
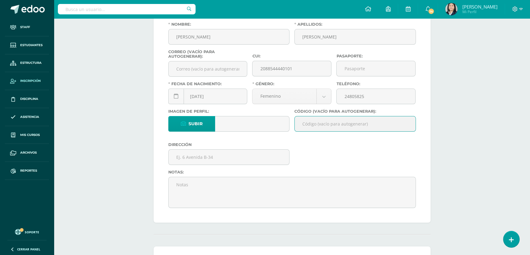
paste input "26EBL01"
type input "26EBL01"
click at [213, 162] on input "text" at bounding box center [229, 157] width 121 height 15
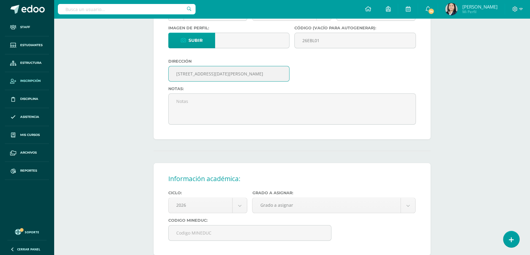
scroll to position [222, 0]
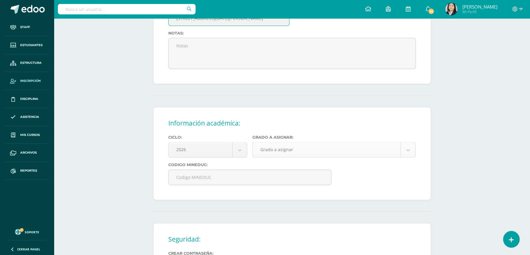
type input "[STREET_ADDRESS][DATE][PERSON_NAME]"
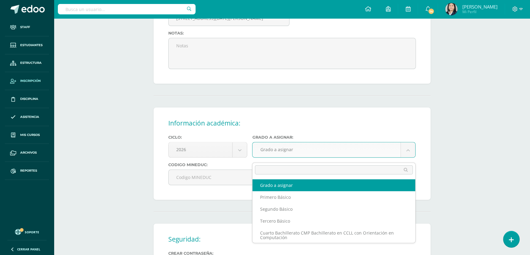
click at [304, 153] on body "Staff Estudiantes Estructura Inscripción Disciplina Asistencia Mis cursos Archi…" at bounding box center [265, 75] width 530 height 595
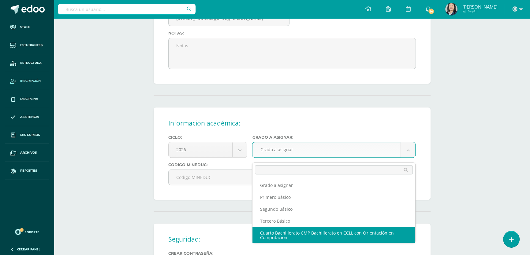
scroll to position [0, 0]
select select "13"
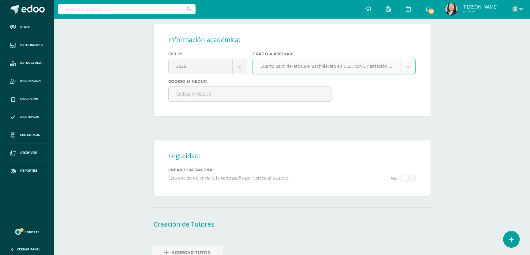
scroll to position [343, 0]
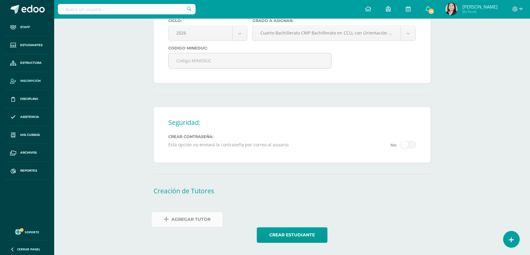
click at [196, 223] on span "Agregar Tutor" at bounding box center [190, 219] width 39 height 15
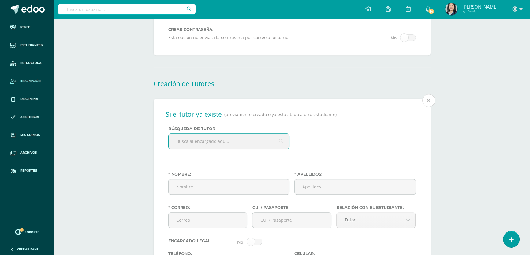
scroll to position [464, 0]
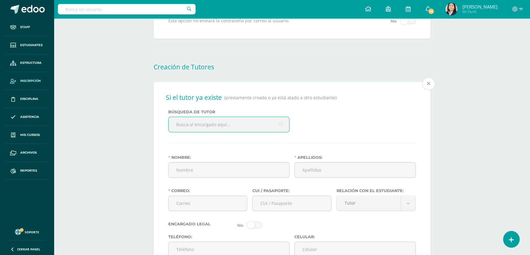
click at [192, 127] on input "text" at bounding box center [229, 124] width 121 height 15
type input "[PERSON_NAME]"
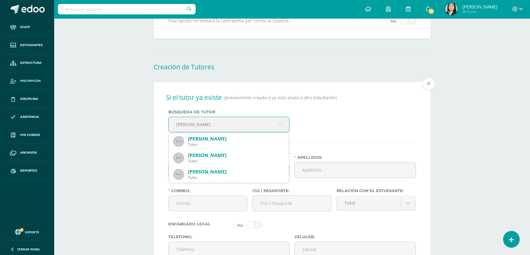
scroll to position [0, 0]
drag, startPoint x: 204, startPoint y: 129, endPoint x: 168, endPoint y: 128, distance: 36.1
click at [168, 128] on div "[PERSON_NAME] [PERSON_NAME] [PERSON_NAME] Tutor [PERSON_NAME] [PERSON_NAME] Tut…" at bounding box center [228, 125] width 121 height 16
click at [198, 178] on input "Nombre:" at bounding box center [229, 170] width 121 height 15
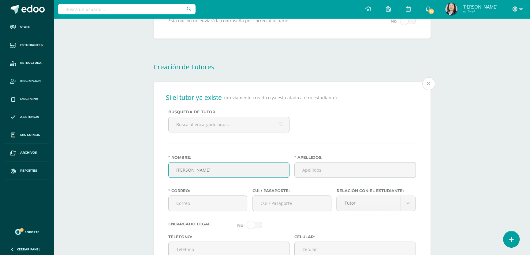
type input "[PERSON_NAME]"
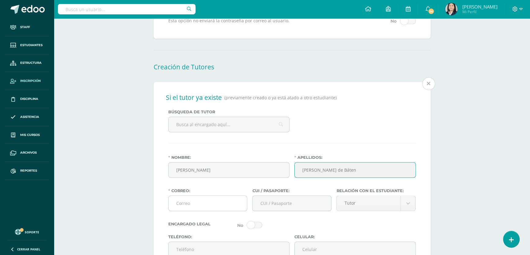
type input "[PERSON_NAME] de Báten"
click at [184, 208] on input "Correo:" at bounding box center [208, 203] width 79 height 15
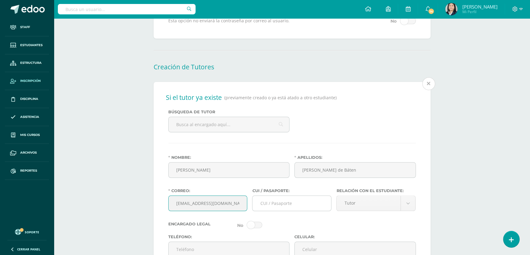
type input "[EMAIL_ADDRESS][DOMAIN_NAME]"
click at [264, 207] on input "CUI / Pasaporte:" at bounding box center [291, 203] width 79 height 15
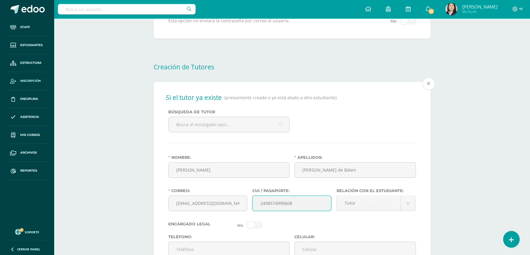
type input "2498574990608"
click at [359, 203] on body "Staff Estudiantes Estructura Inscripción Disciplina Asistencia Mis cursos Archi…" at bounding box center [265, 53] width 530 height 1035
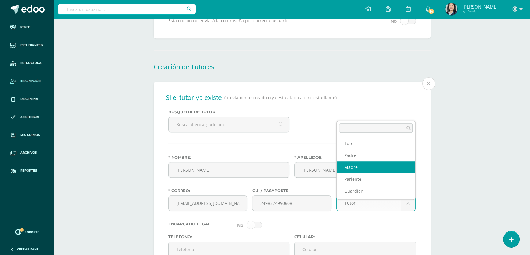
select select "Madre"
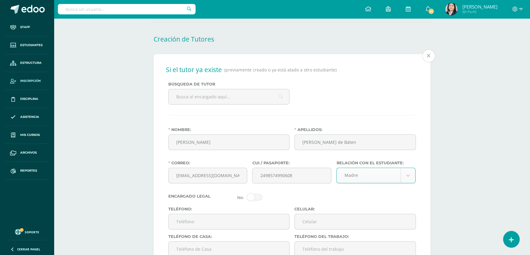
scroll to position [575, 0]
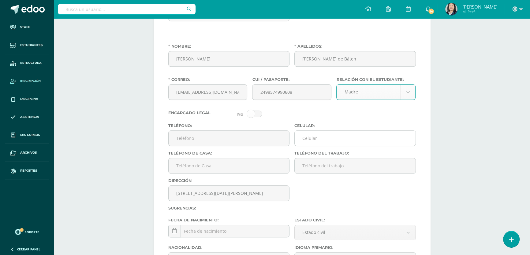
drag, startPoint x: 323, startPoint y: 146, endPoint x: 326, endPoint y: 149, distance: 4.8
click at [323, 146] on input "Celular:" at bounding box center [355, 138] width 121 height 15
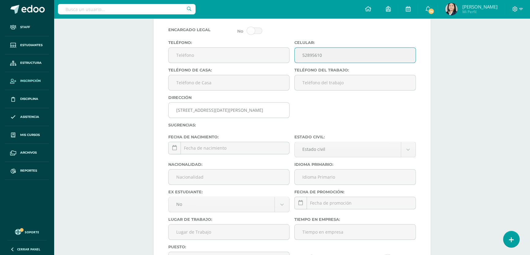
scroll to position [686, 0]
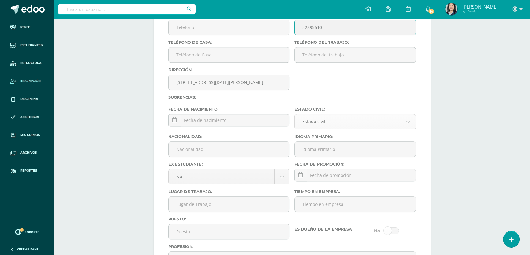
type input "52895610"
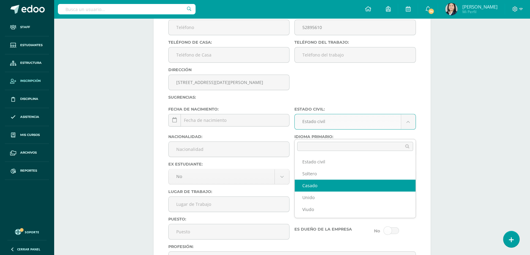
select select "married"
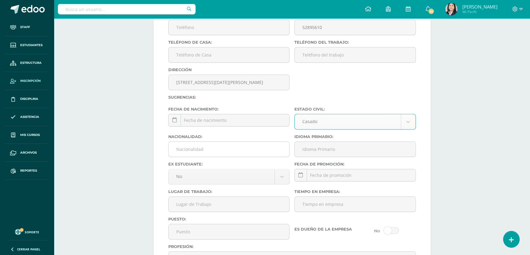
drag, startPoint x: 217, startPoint y: 152, endPoint x: 215, endPoint y: 161, distance: 9.3
click at [216, 152] on input "Nacionalidad:" at bounding box center [229, 149] width 121 height 15
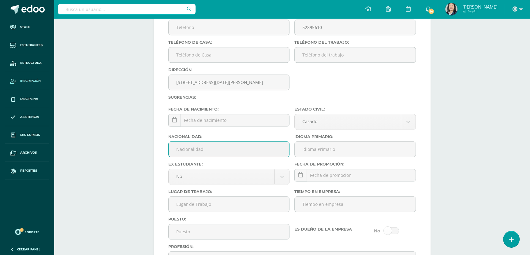
type input "Guatemalteca"
click at [331, 157] on input "Idioma Primario:" at bounding box center [355, 149] width 121 height 15
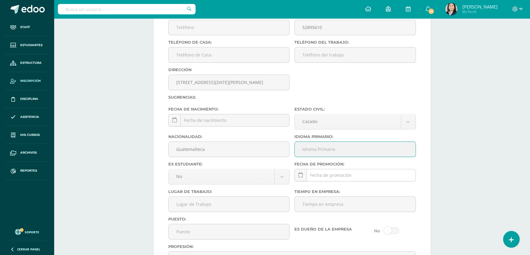
type input "Español"
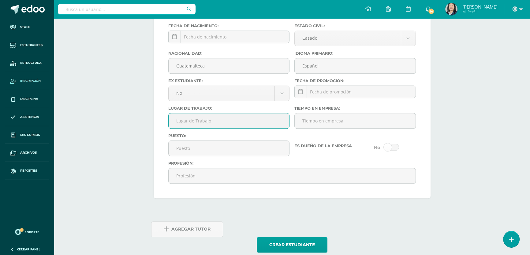
click at [230, 129] on input "Lugar de Trabajo:" at bounding box center [229, 121] width 121 height 15
type input "C.D.A.G."
click at [189, 156] on input "Puesto:" at bounding box center [229, 148] width 121 height 15
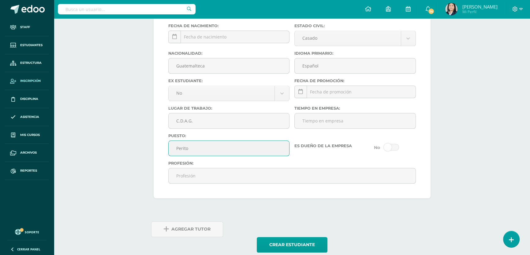
type input "Perito Contador"
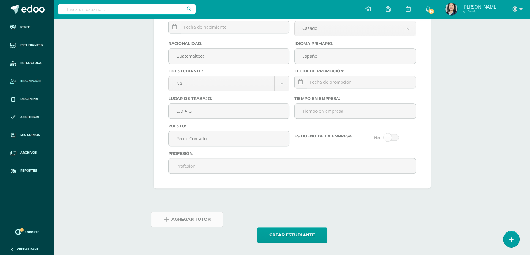
click at [174, 216] on span "Agregar Tutor" at bounding box center [190, 219] width 39 height 15
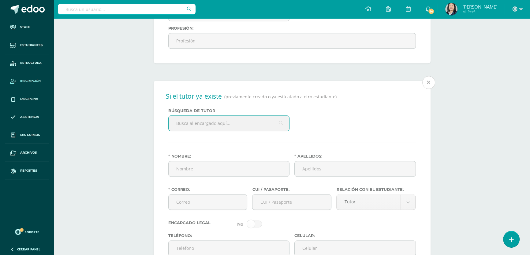
scroll to position [909, 0]
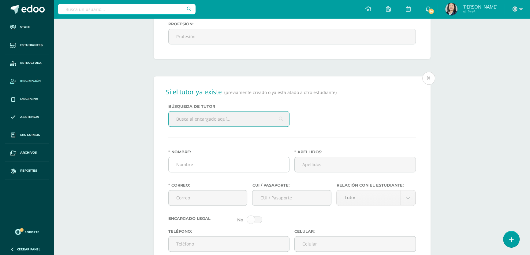
click at [197, 172] on input "Nombre:" at bounding box center [229, 164] width 121 height 15
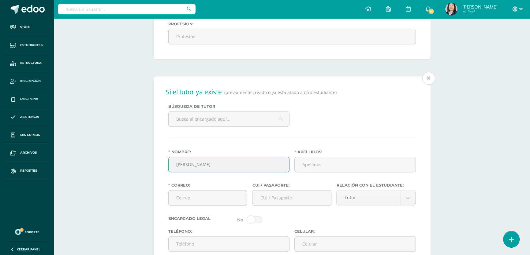
type input "[PERSON_NAME]"
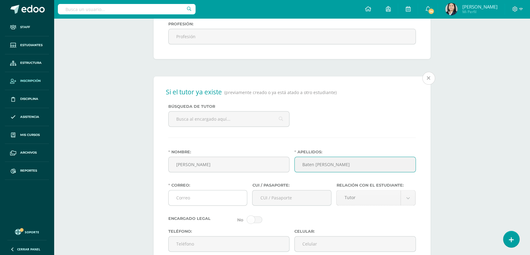
type input "Baten [PERSON_NAME]"
click at [198, 206] on input "Correo:" at bounding box center [208, 198] width 79 height 15
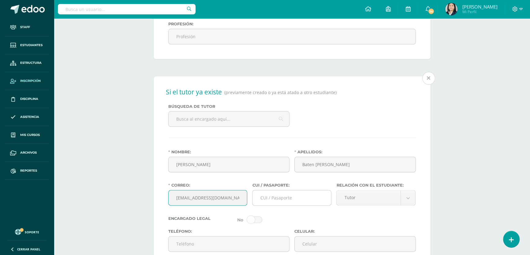
type input "[EMAIL_ADDRESS][DOMAIN_NAME]"
click at [269, 206] on input "CUI / Pasaporte:" at bounding box center [291, 198] width 79 height 15
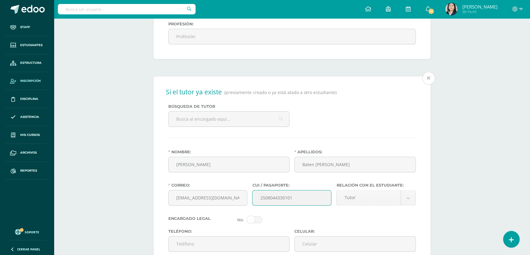
type input "2508044330101"
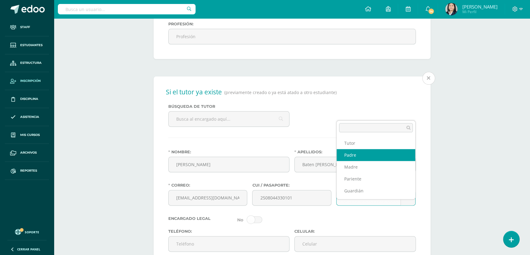
select select "Padre"
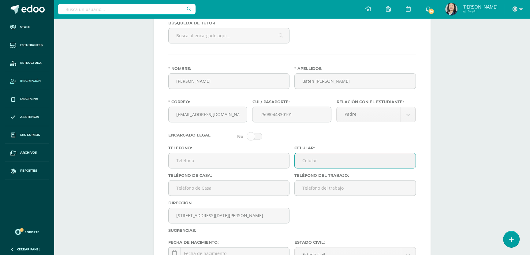
click at [309, 168] on input "Celular:" at bounding box center [355, 160] width 121 height 15
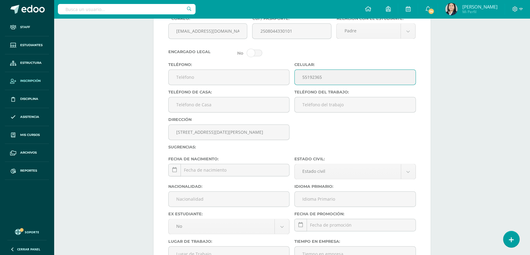
scroll to position [1104, 0]
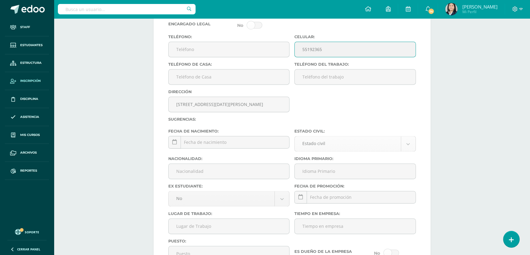
type input "55192365"
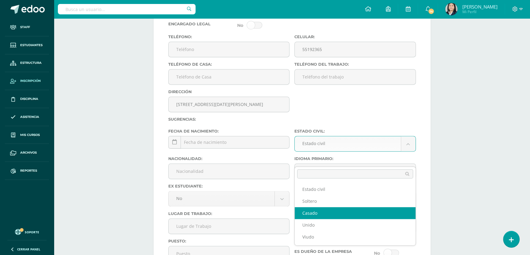
select select "married"
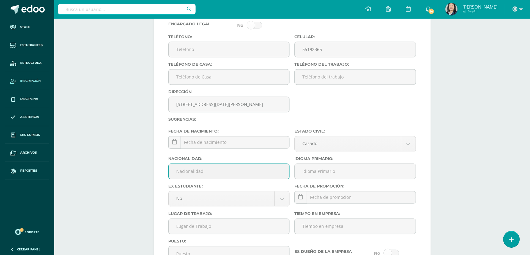
drag, startPoint x: 196, startPoint y: 179, endPoint x: 199, endPoint y: 181, distance: 3.8
click at [196, 179] on input "Nacionalidad:" at bounding box center [229, 171] width 121 height 15
type input "Guatemalteco"
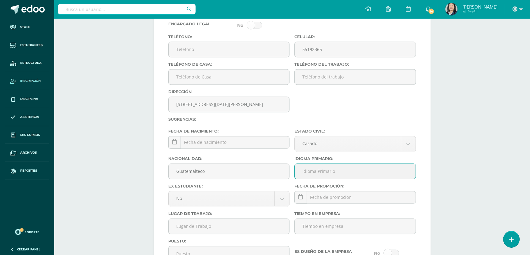
drag, startPoint x: 316, startPoint y: 181, endPoint x: 326, endPoint y: 188, distance: 12.6
click at [317, 179] on input "Idioma Primario:" at bounding box center [355, 171] width 121 height 15
type input "Español"
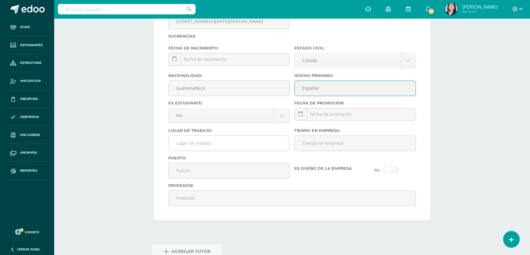
click at [207, 151] on input "Lugar de Trabajo:" at bounding box center [229, 143] width 121 height 15
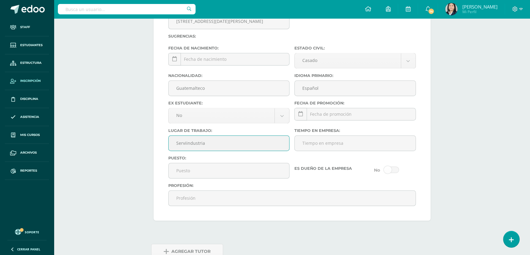
click at [186, 151] on input "Serviindustria" at bounding box center [229, 143] width 121 height 15
type input "Servindustria"
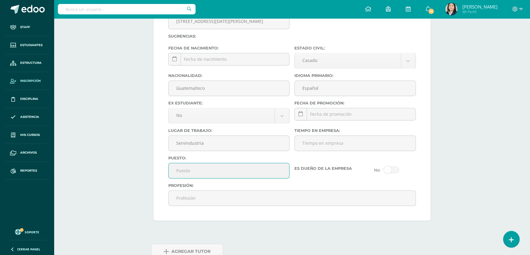
click at [188, 178] on input "Puesto:" at bounding box center [229, 170] width 121 height 15
type input "Bachiller"
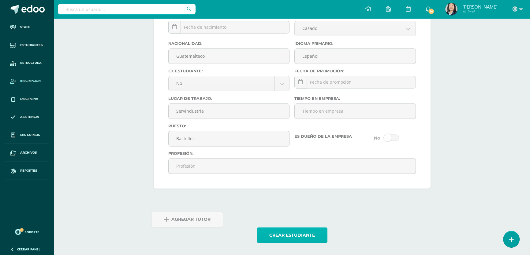
click at [285, 232] on button "Crear estudiante" at bounding box center [292, 236] width 71 height 16
